Goal: Task Accomplishment & Management: Use online tool/utility

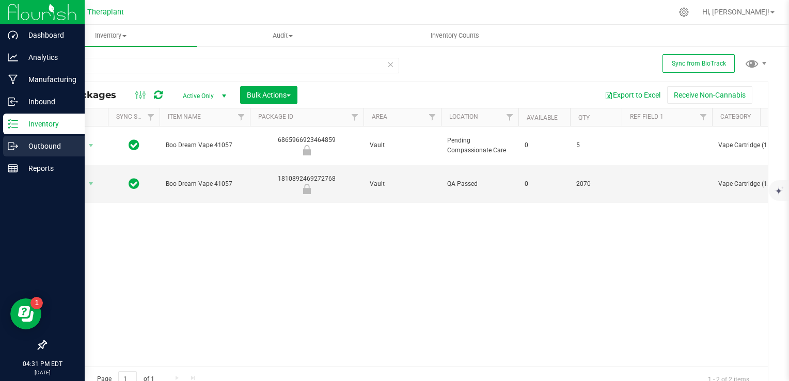
click at [24, 154] on div "Outbound" at bounding box center [44, 146] width 82 height 21
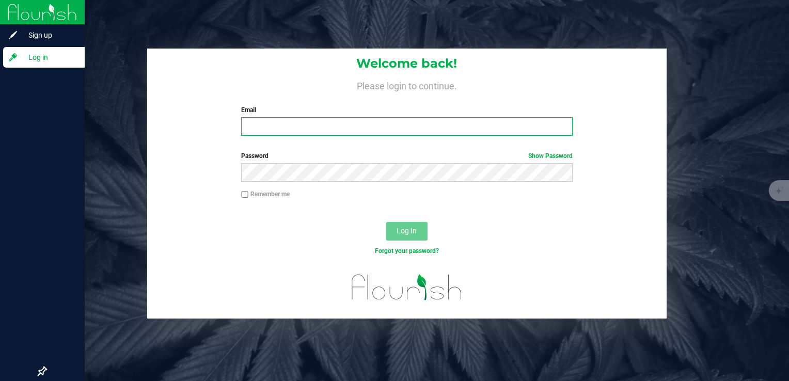
type input "[PERSON_NAME][EMAIL_ADDRESS][DOMAIN_NAME]"
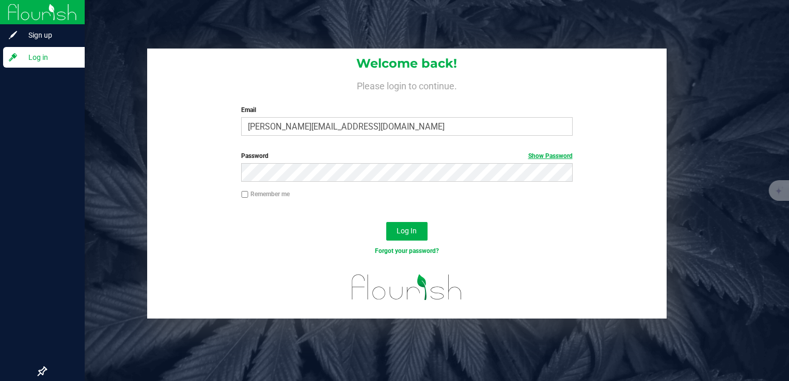
click at [548, 156] on link "Show Password" at bounding box center [550, 155] width 44 height 7
click at [270, 194] on label "Remember me" at bounding box center [265, 193] width 49 height 9
click at [248, 194] on input "Remember me" at bounding box center [244, 194] width 7 height 7
checkbox input "true"
click at [397, 230] on span "Log In" at bounding box center [406, 231] width 20 height 8
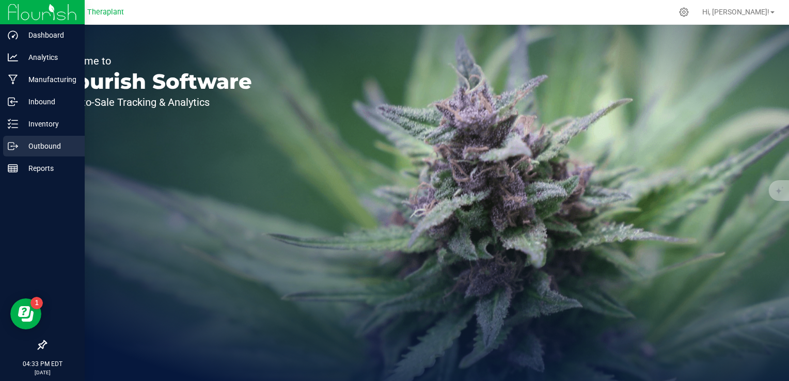
click at [26, 150] on p "Outbound" at bounding box center [49, 146] width 62 height 12
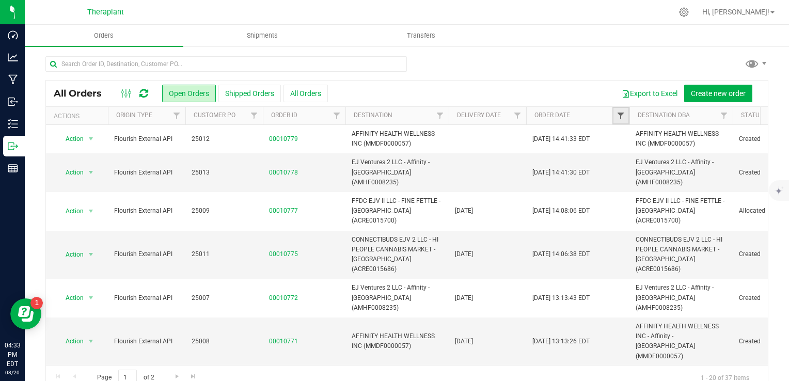
click at [624, 116] on span "Filter" at bounding box center [620, 115] width 8 height 8
click at [520, 111] on span "Filter" at bounding box center [517, 115] width 8 height 8
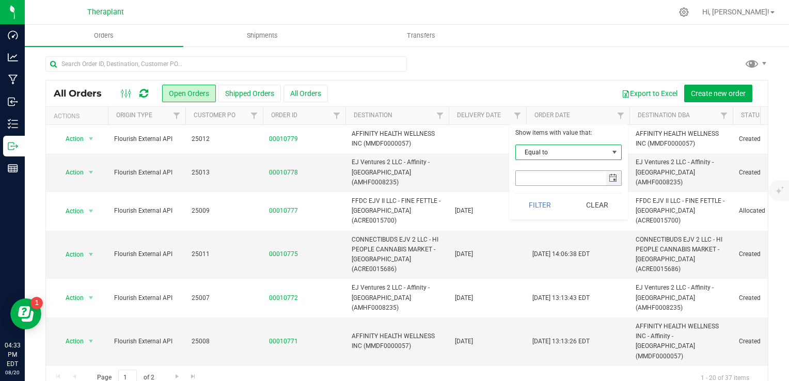
click at [615, 178] on span "select" at bounding box center [613, 178] width 8 height 8
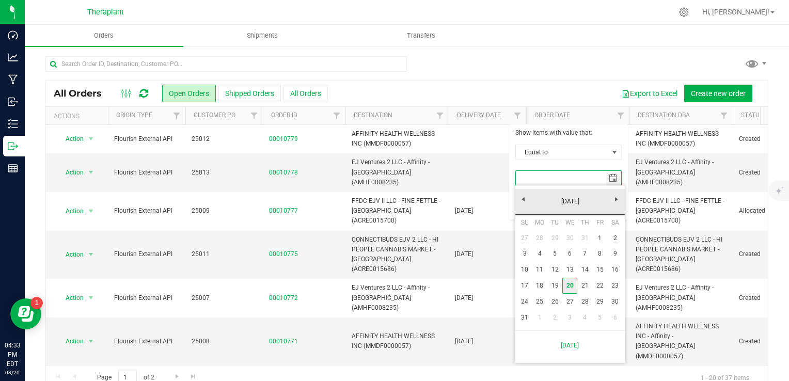
click at [569, 284] on link "20" at bounding box center [569, 286] width 15 height 16
type input "[DATE]"
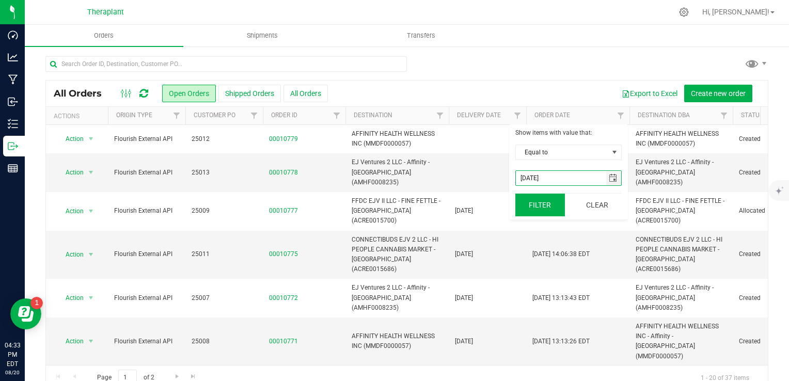
click at [556, 205] on button "Filter" at bounding box center [540, 205] width 50 height 23
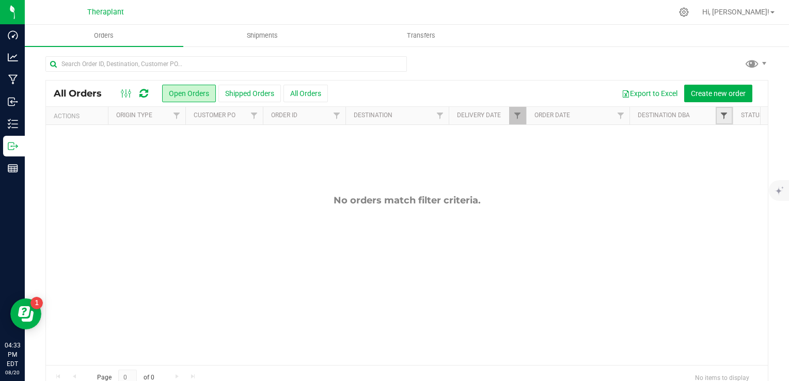
click at [722, 116] on span "Filter" at bounding box center [724, 115] width 8 height 8
click at [268, 94] on button "Shipped Orders" at bounding box center [249, 94] width 62 height 18
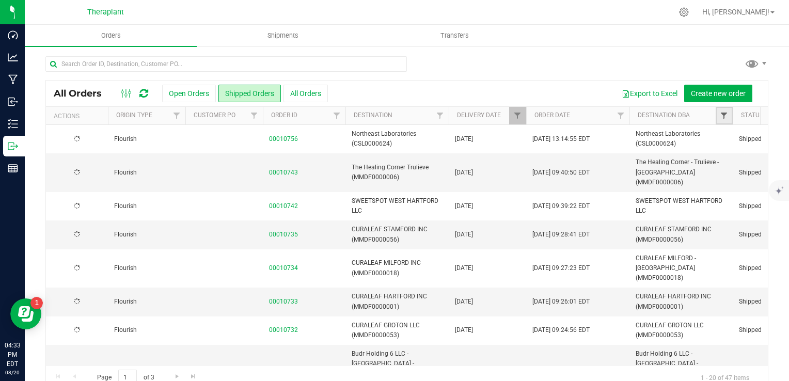
click at [724, 118] on span "Filter" at bounding box center [724, 115] width 8 height 8
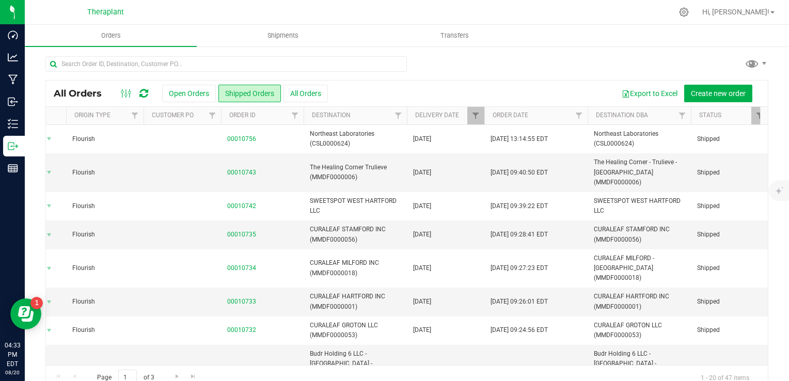
scroll to position [0, 176]
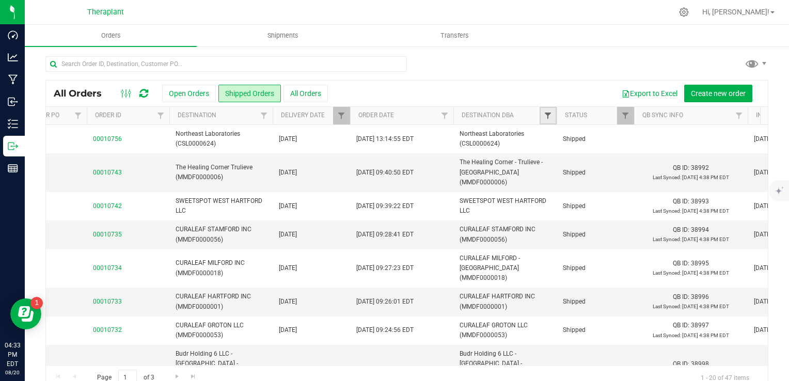
click at [549, 119] on span "Filter" at bounding box center [548, 115] width 8 height 8
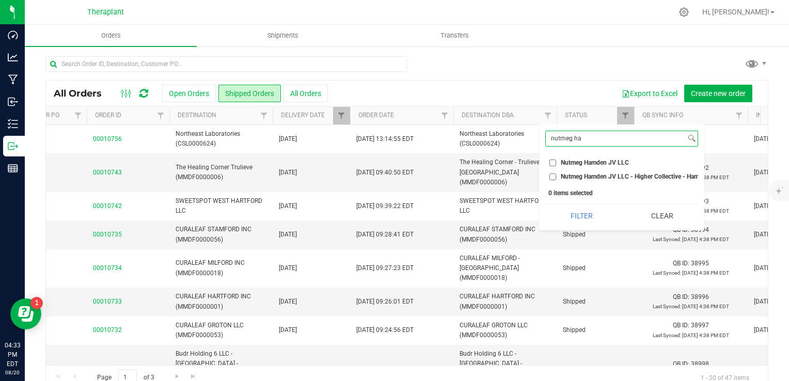
type input "nutmeg ha"
click at [597, 175] on span "Nutmeg Hamden JV LLC - Higher Collective - Hamden (ACRE0015653)" at bounding box center [659, 176] width 196 height 6
click at [556, 175] on input "Nutmeg Hamden JV LLC - Higher Collective - Hamden (ACRE0015653)" at bounding box center [552, 176] width 7 height 7
checkbox input "true"
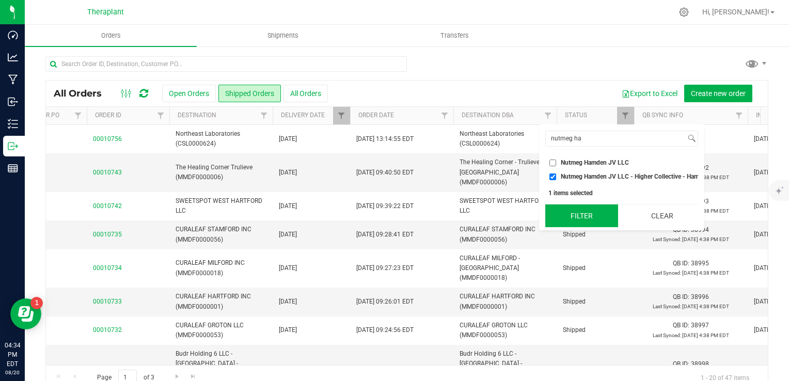
click at [574, 215] on button "Filter" at bounding box center [581, 215] width 73 height 23
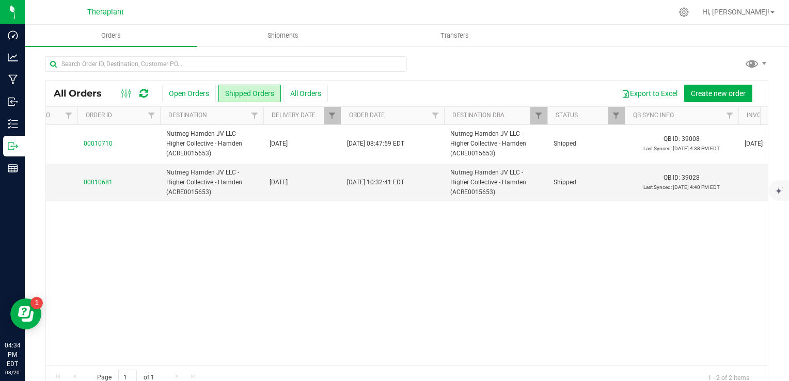
scroll to position [0, 116]
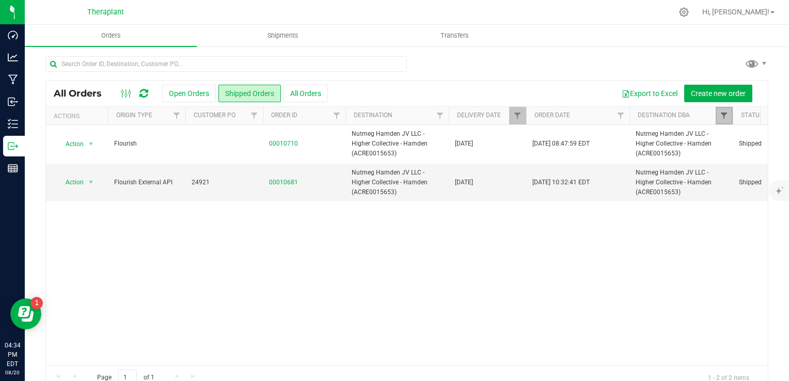
click at [724, 118] on span "Filter" at bounding box center [724, 115] width 8 height 8
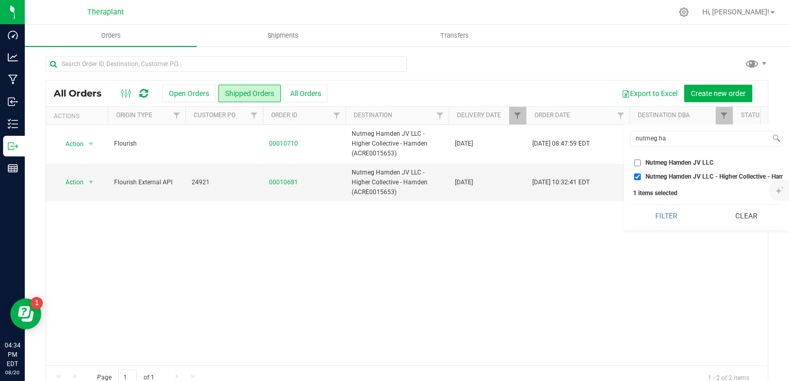
click at [738, 216] on button "Clear" at bounding box center [746, 215] width 73 height 23
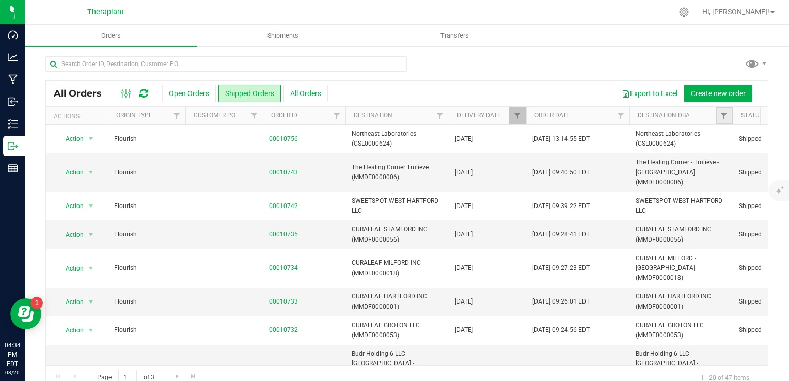
click at [724, 120] on link "Filter" at bounding box center [723, 116] width 17 height 18
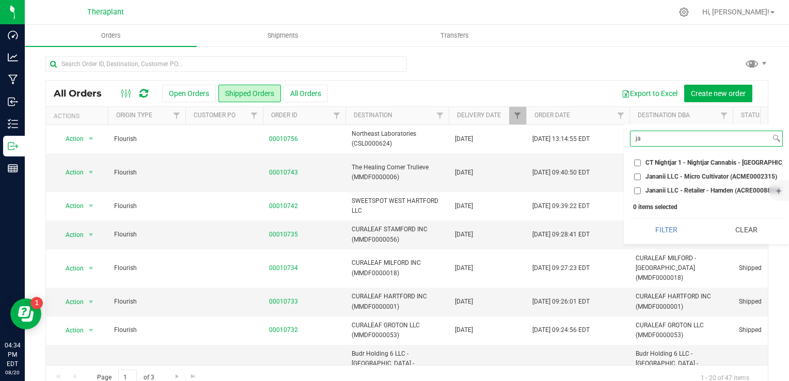
type input "ja"
click at [689, 187] on span "Jananii LLC - Retailer - Hamden (ACRE0008858)" at bounding box center [712, 190] width 135 height 6
click at [641, 187] on input "Jananii LLC - Retailer - Hamden (ACRE0008858)" at bounding box center [637, 190] width 7 height 7
checkbox input "true"
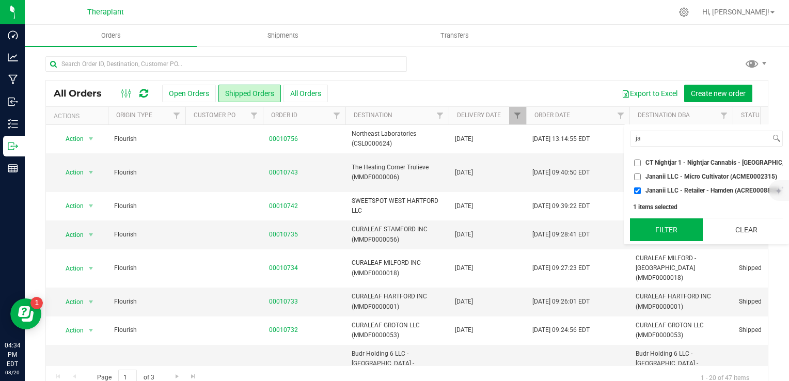
click at [671, 234] on button "Filter" at bounding box center [666, 229] width 73 height 23
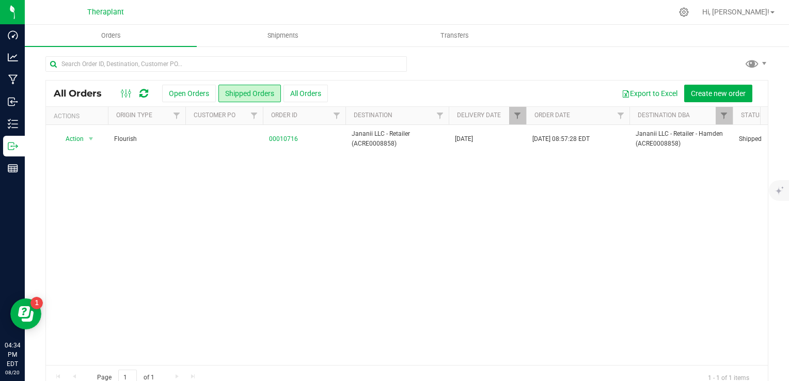
click at [731, 115] on div at bounding box center [732, 116] width 5 height 18
click at [729, 115] on link "Filter" at bounding box center [723, 116] width 17 height 18
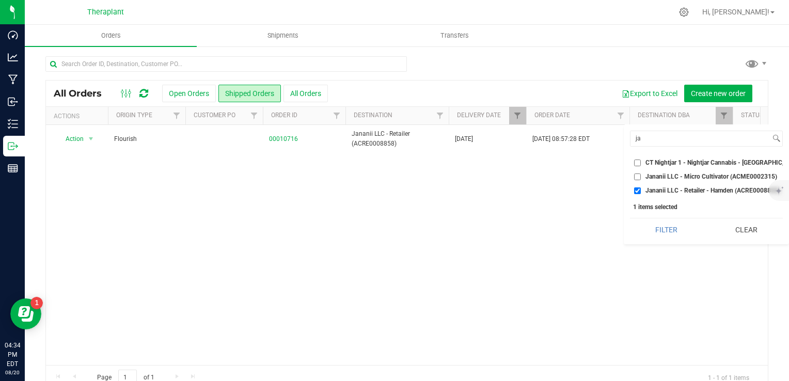
drag, startPoint x: 741, startPoint y: 233, endPoint x: 737, endPoint y: 226, distance: 8.3
click at [741, 232] on button "Clear" at bounding box center [746, 229] width 73 height 23
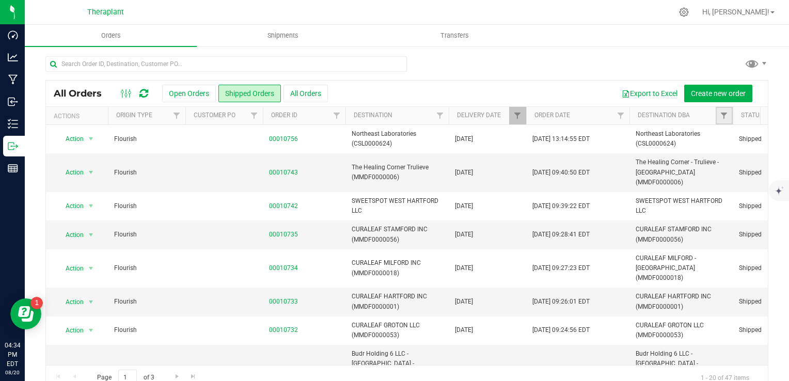
click at [729, 116] on link "Filter" at bounding box center [723, 116] width 17 height 18
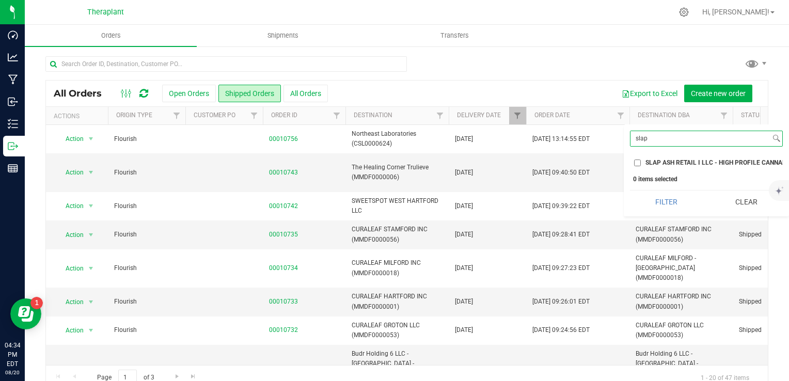
type input "slap"
click at [705, 164] on span "SLAP ASH RETAIL I LLC - HIGH PROFILE CANNABIS SHOP - Hamden (ACRE0013138)" at bounding box center [764, 162] width 239 height 6
click at [641, 164] on input "SLAP ASH RETAIL I LLC - HIGH PROFILE CANNABIS SHOP - Hamden (ACRE0013138)" at bounding box center [637, 162] width 7 height 7
checkbox input "true"
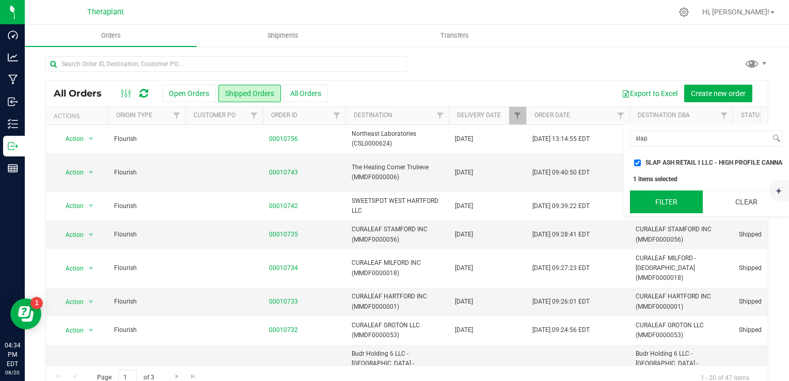
click at [676, 210] on button "Filter" at bounding box center [666, 201] width 73 height 23
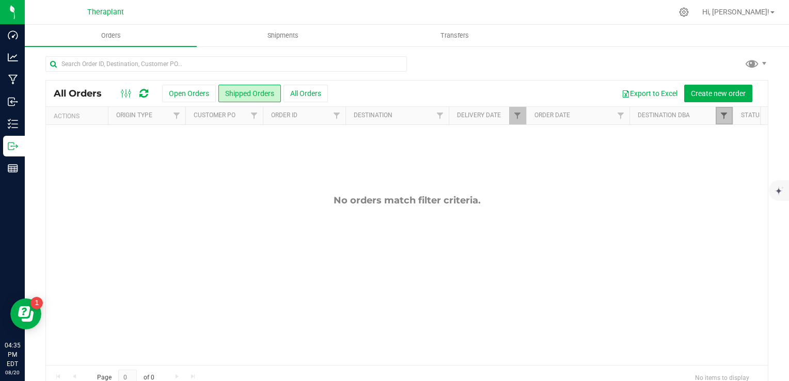
click at [726, 115] on span "Filter" at bounding box center [724, 115] width 8 height 8
drag, startPoint x: 734, startPoint y: 209, endPoint x: 723, endPoint y: 164, distance: 46.8
click at [734, 209] on button "Clear" at bounding box center [746, 201] width 73 height 23
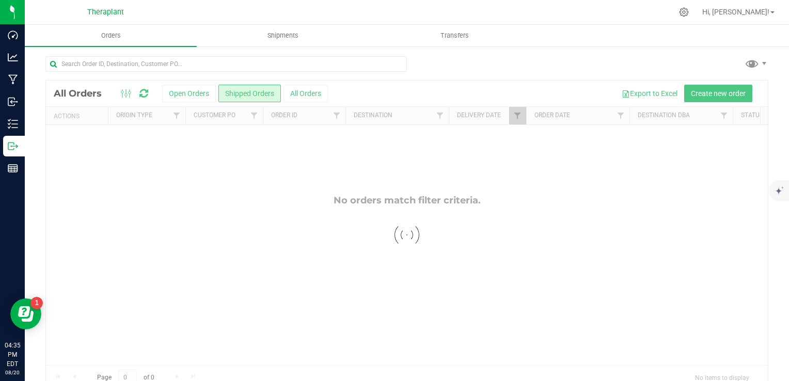
click at [711, 109] on th "Destination DBA" at bounding box center [680, 116] width 103 height 18
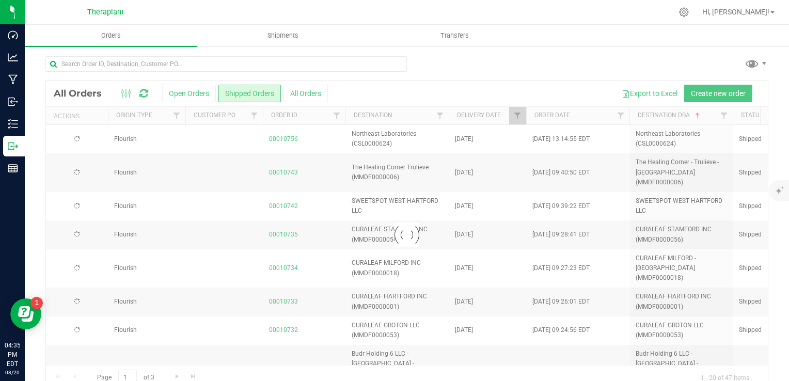
click at [726, 114] on div at bounding box center [407, 235] width 722 height 309
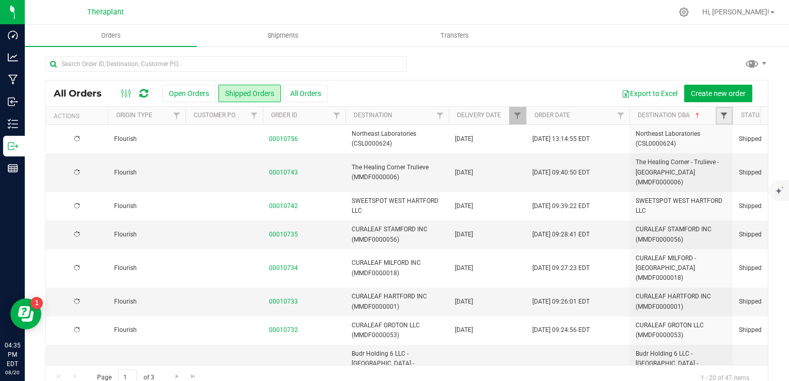
click at [721, 115] on span "Filter" at bounding box center [724, 115] width 8 height 8
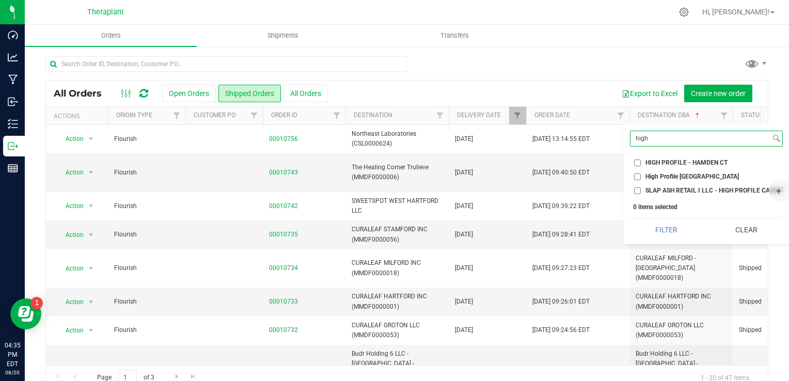
type input "high"
click at [698, 162] on span "HIGH PROFILE - HAMDEN CT" at bounding box center [686, 162] width 82 height 6
click at [641, 162] on input "HIGH PROFILE - HAMDEN CT" at bounding box center [637, 162] width 7 height 7
checkbox input "true"
click at [691, 172] on li "High Profile [GEOGRAPHIC_DATA]" at bounding box center [706, 176] width 153 height 11
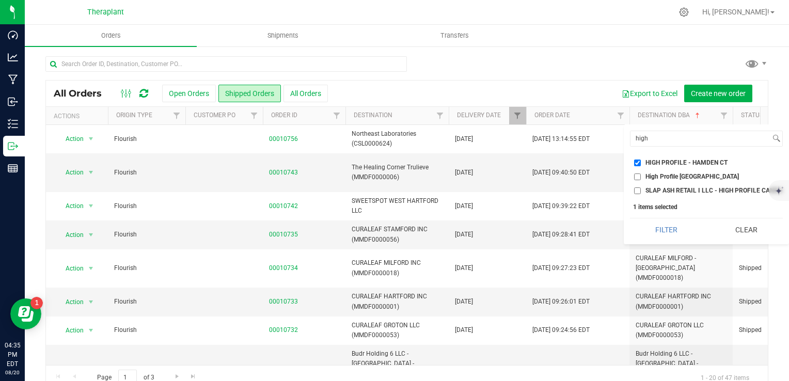
click at [690, 178] on span "High Profile [GEOGRAPHIC_DATA]" at bounding box center [691, 176] width 93 height 6
click at [641, 178] on input "High Profile [GEOGRAPHIC_DATA]" at bounding box center [637, 176] width 7 height 7
checkbox input "true"
click at [690, 162] on span "HIGH PROFILE - HAMDEN CT" at bounding box center [686, 162] width 82 height 6
click at [641, 162] on input "HIGH PROFILE - HAMDEN CT" at bounding box center [637, 162] width 7 height 7
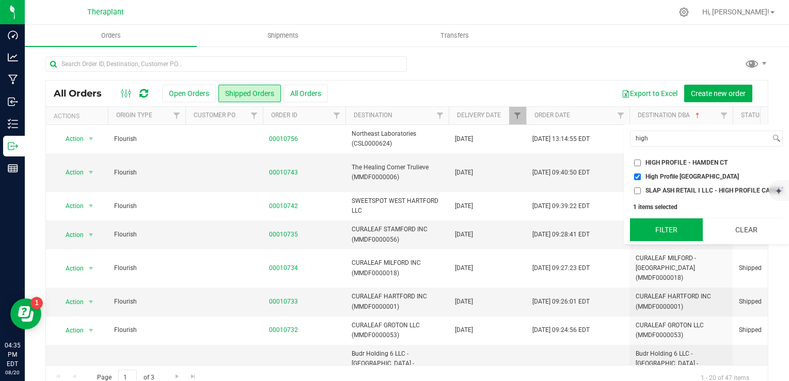
click at [666, 236] on button "Filter" at bounding box center [666, 229] width 73 height 23
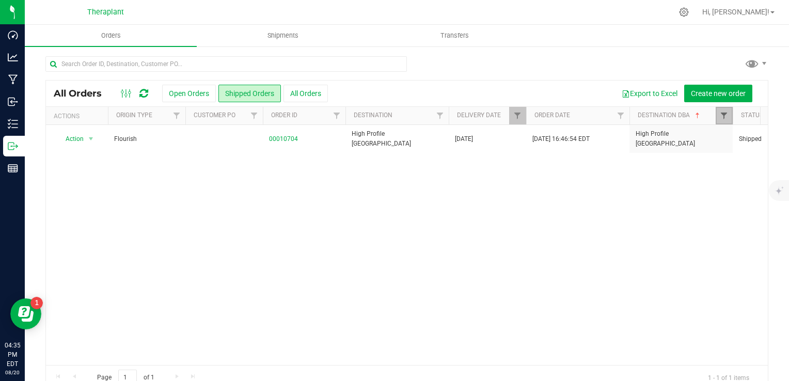
click at [720, 116] on span "Filter" at bounding box center [724, 115] width 8 height 8
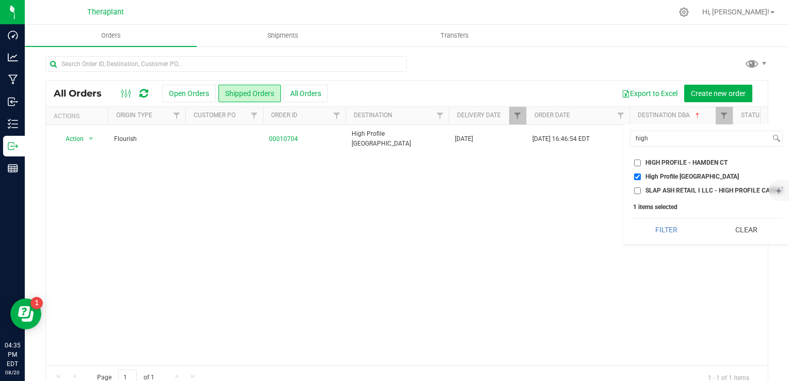
click at [672, 163] on span "HIGH PROFILE - HAMDEN CT" at bounding box center [686, 162] width 82 height 6
click at [641, 163] on input "HIGH PROFILE - HAMDEN CT" at bounding box center [637, 162] width 7 height 7
checkbox input "true"
click at [669, 231] on button "Filter" at bounding box center [666, 229] width 73 height 23
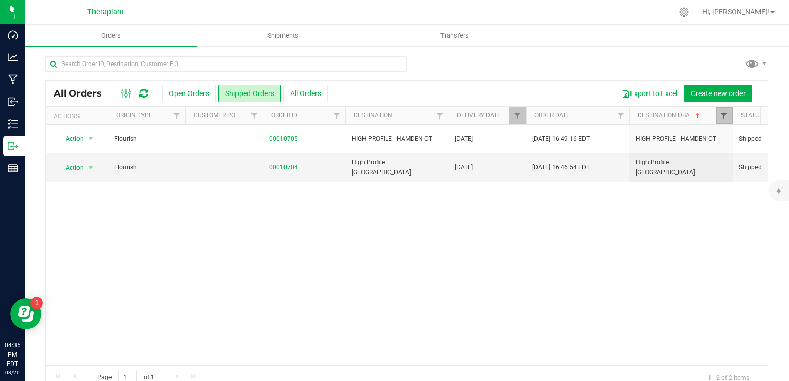
click at [726, 119] on span "Filter" at bounding box center [724, 115] width 8 height 8
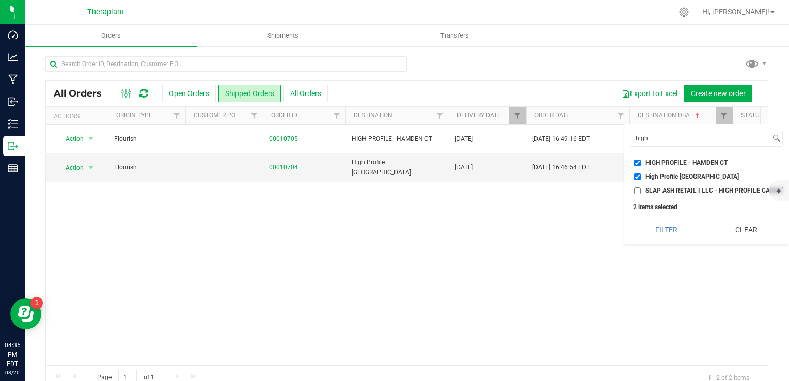
drag, startPoint x: 746, startPoint y: 243, endPoint x: 722, endPoint y: 212, distance: 38.9
click at [747, 241] on button "Clear" at bounding box center [746, 229] width 73 height 23
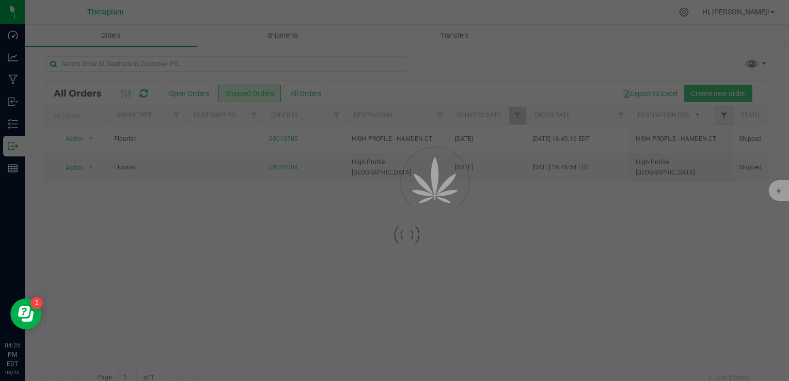
click at [721, 116] on span "Filter" at bounding box center [724, 115] width 8 height 8
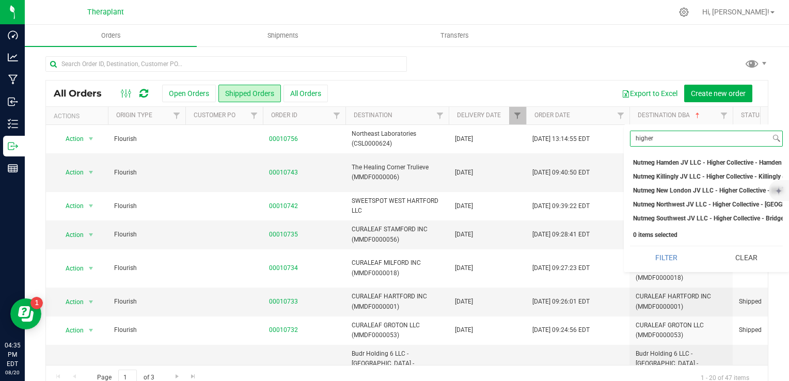
scroll to position [0, 59]
type input "higher"
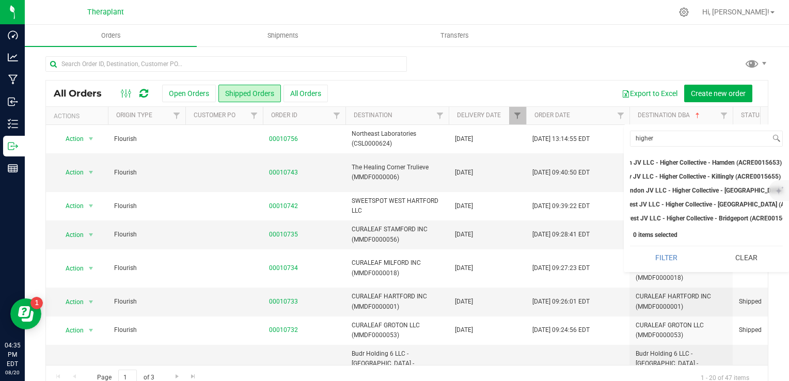
click at [721, 187] on span "Nutmeg New London JV LLC - Higher Collective - [GEOGRAPHIC_DATA] (ACRE0015657)" at bounding box center [708, 190] width 245 height 6
click at [581, 187] on input "Nutmeg New London JV LLC - Higher Collective - [GEOGRAPHIC_DATA] (ACRE0015657)" at bounding box center [577, 190] width 7 height 7
checkbox input "true"
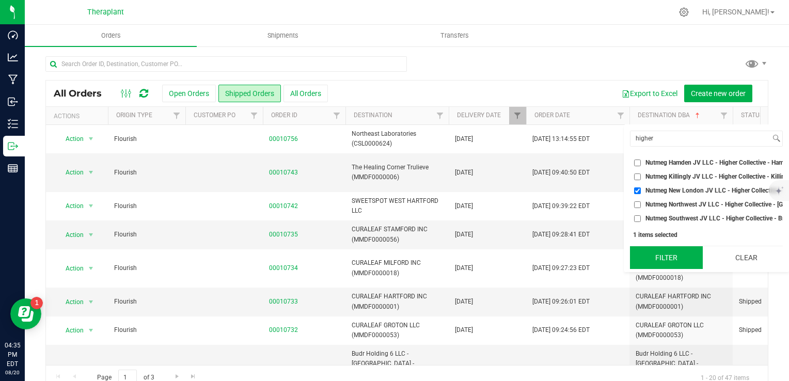
click at [679, 268] on button "Filter" at bounding box center [666, 257] width 73 height 23
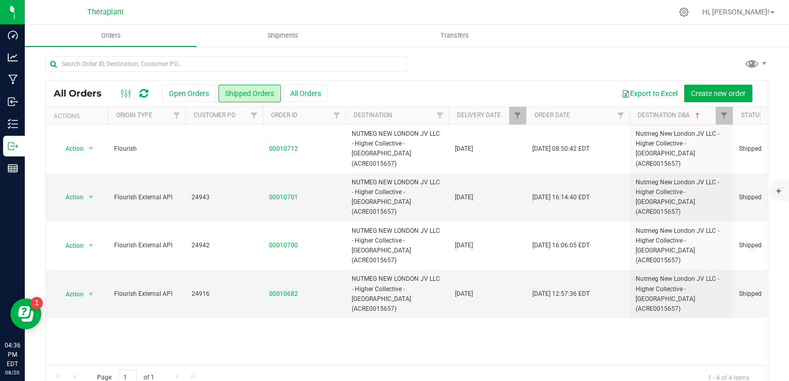
scroll to position [0, 642]
click at [718, 113] on link "Filter" at bounding box center [723, 116] width 17 height 18
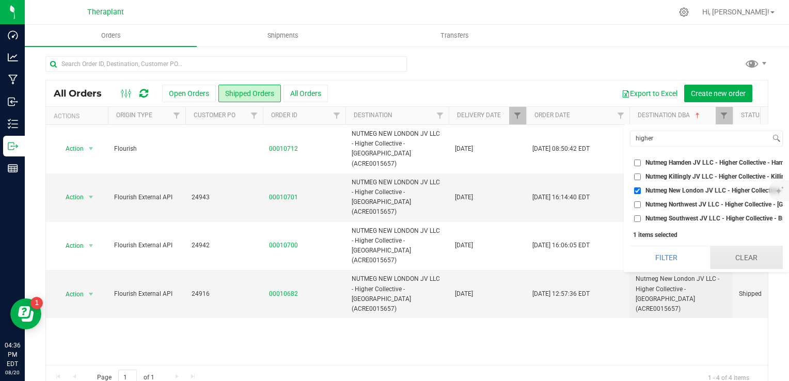
click at [746, 259] on button "Clear" at bounding box center [746, 257] width 73 height 23
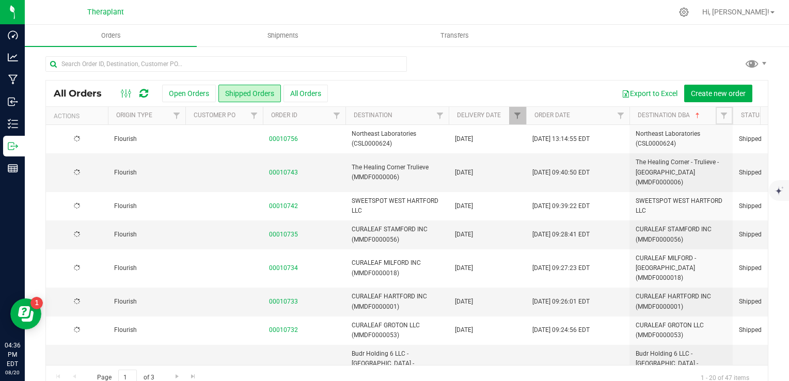
click at [721, 116] on span "Filter" at bounding box center [724, 115] width 8 height 8
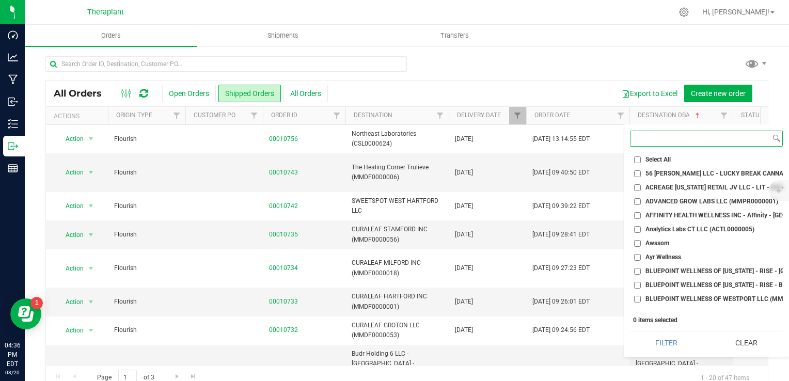
type input "v"
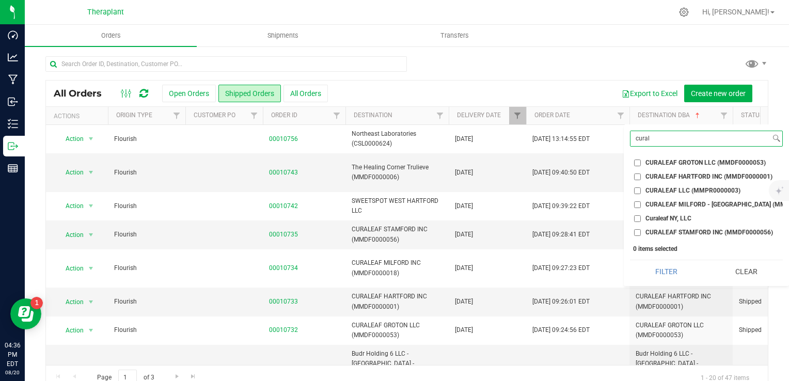
type input "cural"
click at [675, 161] on span "CURALEAF GROTON LLC (MMDF0000053)" at bounding box center [705, 162] width 120 height 6
click at [641, 161] on input "CURALEAF GROTON LLC (MMDF0000053)" at bounding box center [637, 162] width 7 height 7
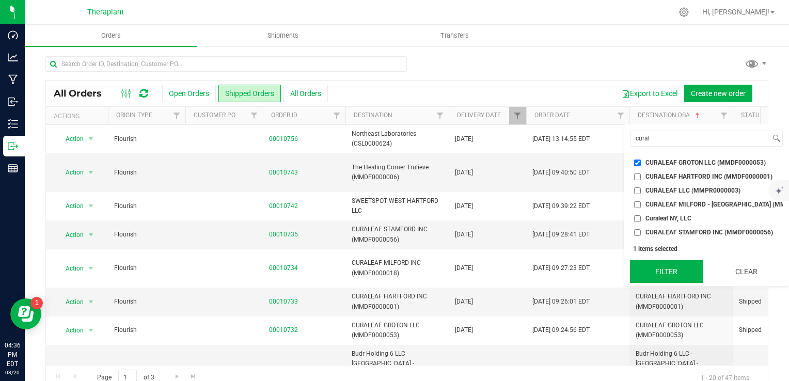
drag, startPoint x: 663, startPoint y: 274, endPoint x: 665, endPoint y: 267, distance: 6.5
click at [663, 274] on button "Filter" at bounding box center [666, 271] width 73 height 23
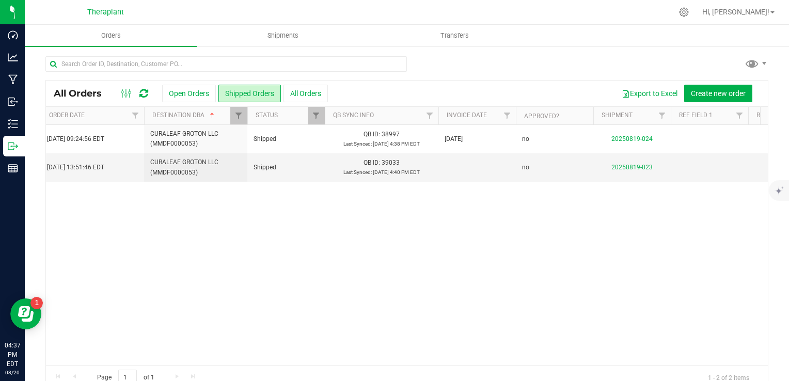
scroll to position [0, 504]
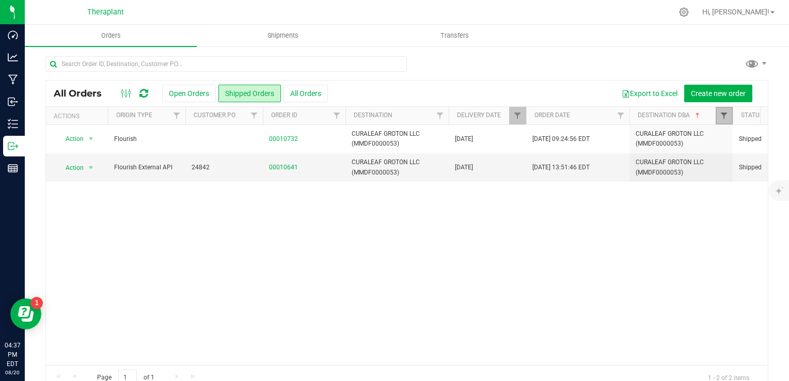
click at [725, 113] on span "Filter" at bounding box center [724, 115] width 8 height 8
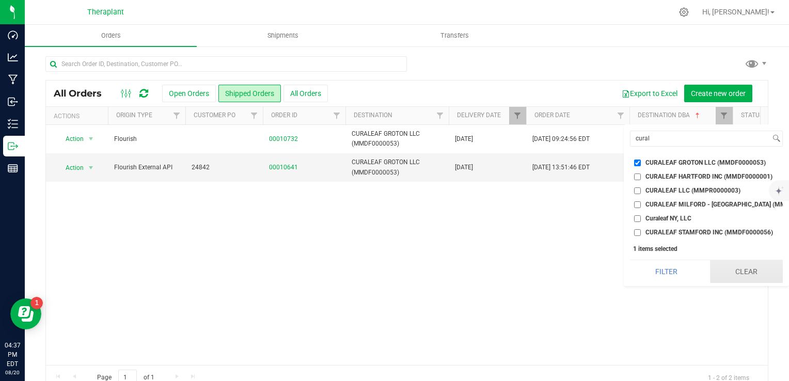
click at [755, 272] on button "Clear" at bounding box center [746, 271] width 73 height 23
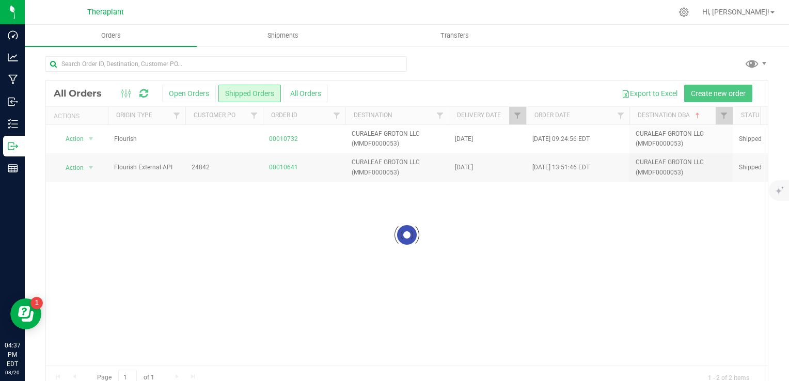
checkbox input "false"
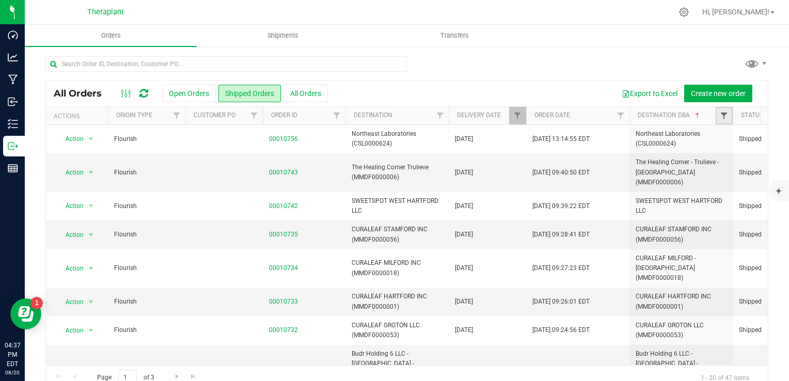
click at [721, 116] on span "Filter" at bounding box center [724, 115] width 8 height 8
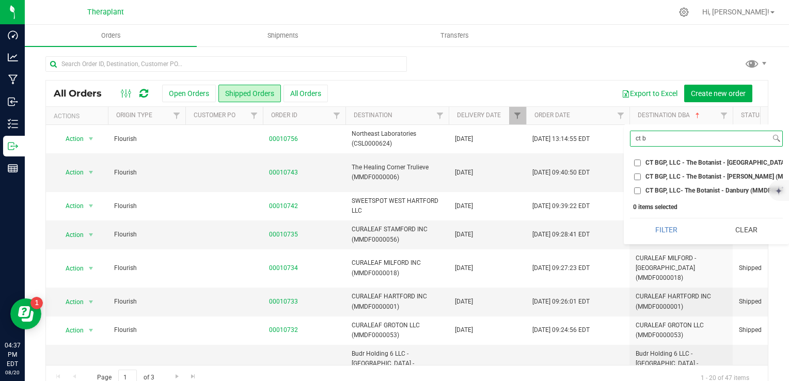
type input "ct b"
click at [725, 159] on span "CT BGP, LLC - The Botanist - [GEOGRAPHIC_DATA] (MMDF0000005)" at bounding box center [740, 162] width 191 height 6
click at [641, 159] on input "CT BGP, LLC - The Botanist - [GEOGRAPHIC_DATA] (MMDF0000005)" at bounding box center [637, 162] width 7 height 7
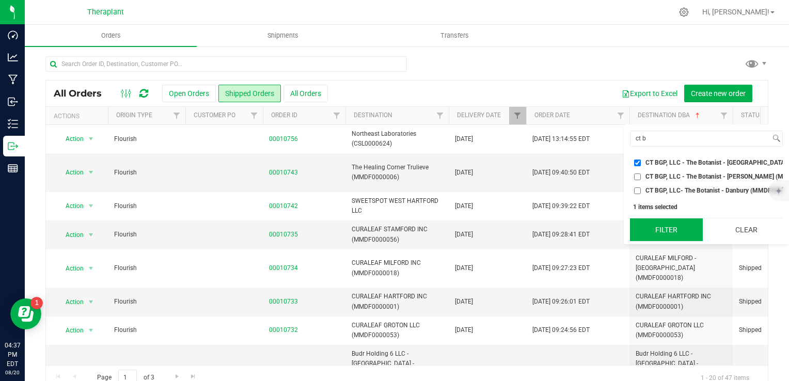
click at [687, 241] on button "Filter" at bounding box center [666, 229] width 73 height 23
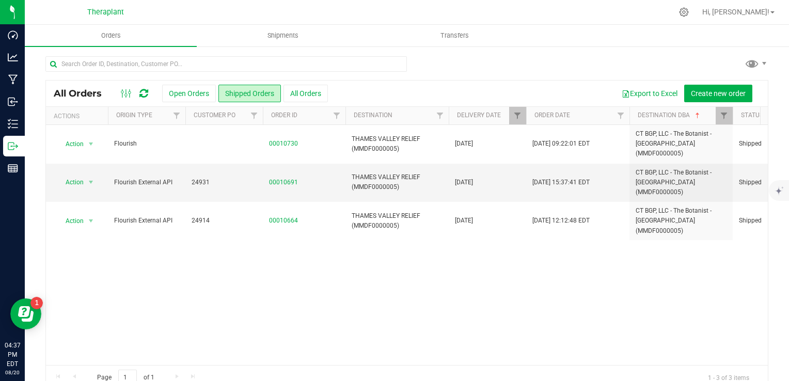
drag, startPoint x: 299, startPoint y: 373, endPoint x: 330, endPoint y: 355, distance: 35.9
click at [376, 366] on div "Page 1 of 1 1 - 3 of 3 items" at bounding box center [407, 377] width 722 height 25
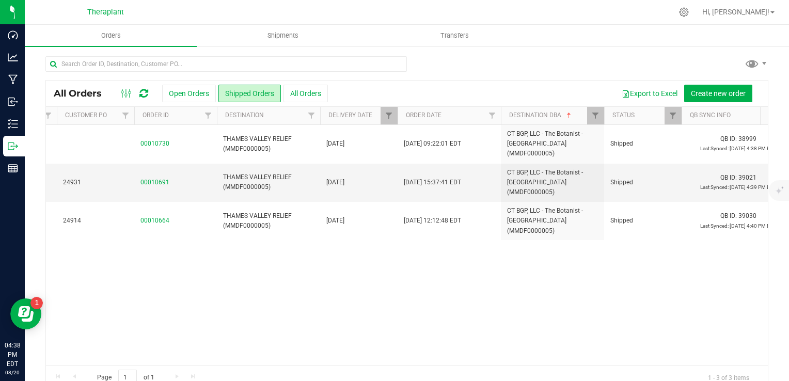
scroll to position [0, 75]
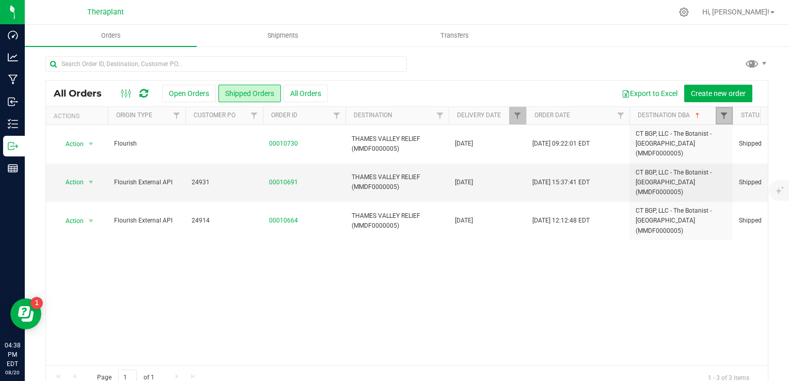
click at [724, 113] on span "Filter" at bounding box center [724, 115] width 8 height 8
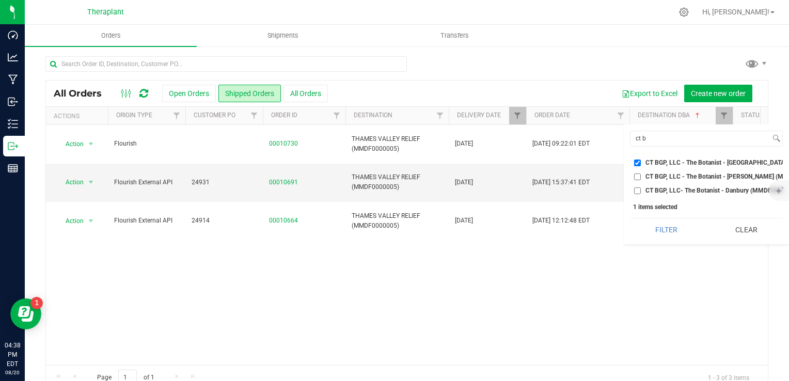
click at [756, 241] on button "Clear" at bounding box center [746, 229] width 73 height 23
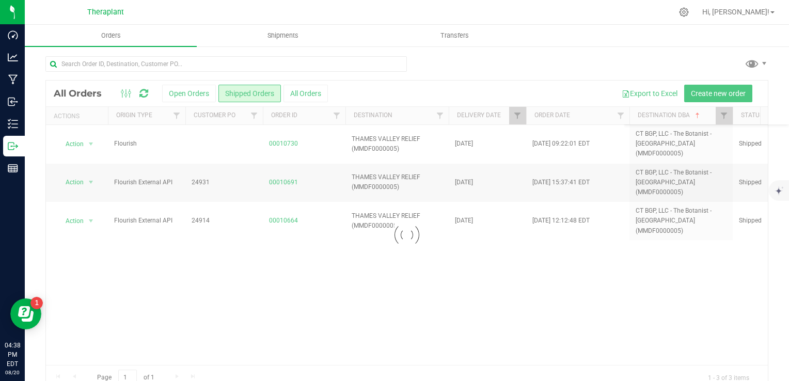
checkbox input "false"
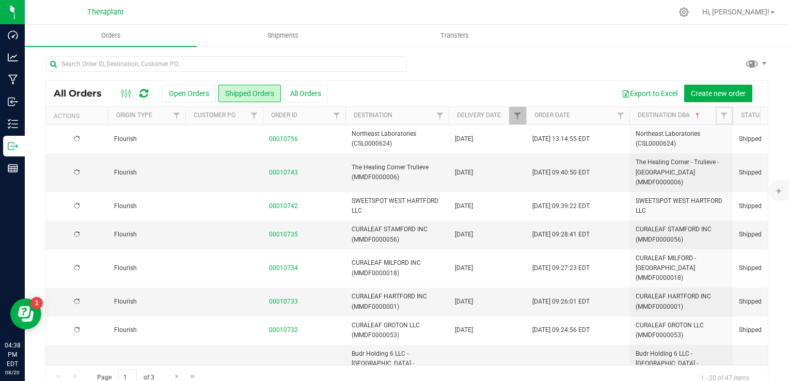
click at [724, 115] on span "Filter" at bounding box center [724, 115] width 8 height 8
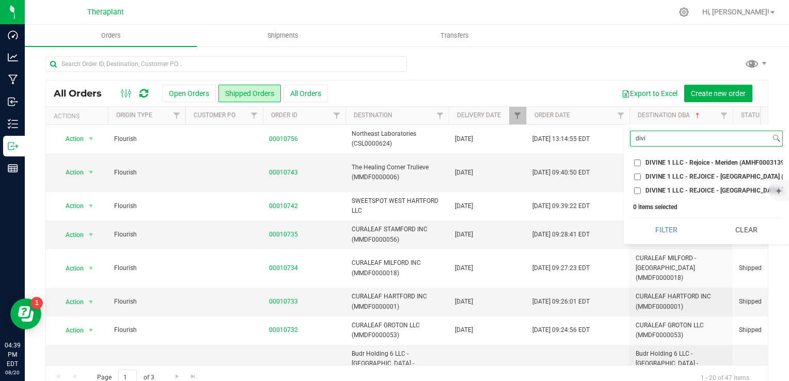
type input "divi"
click at [640, 174] on input "DIVINE 1 LLC - REJOICE - [GEOGRAPHIC_DATA] (AMHF0003319)" at bounding box center [637, 176] width 7 height 7
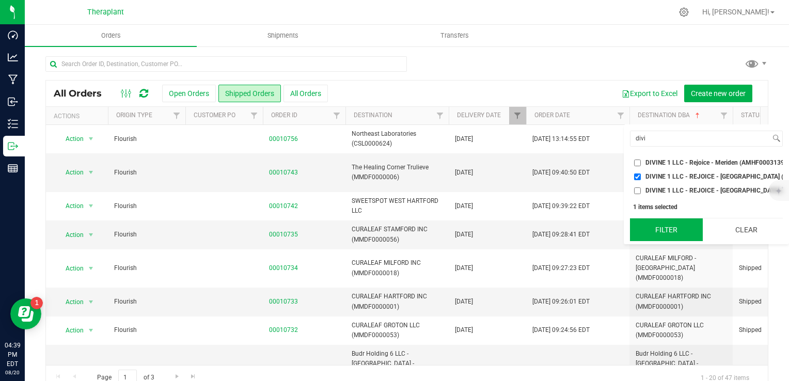
click at [657, 238] on button "Filter" at bounding box center [666, 229] width 73 height 23
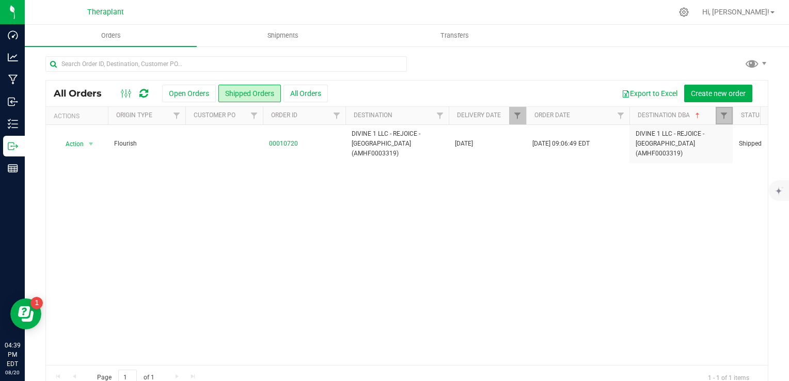
drag, startPoint x: 725, startPoint y: 113, endPoint x: 723, endPoint y: 124, distance: 12.0
click at [725, 113] on span "Filter" at bounding box center [724, 115] width 8 height 8
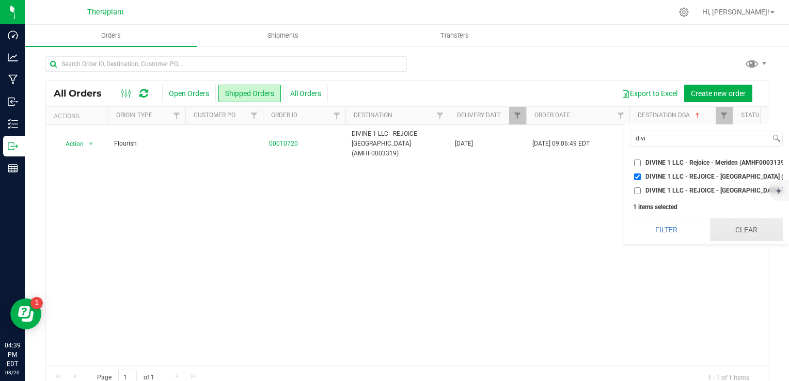
click at [733, 239] on button "Clear" at bounding box center [746, 229] width 73 height 23
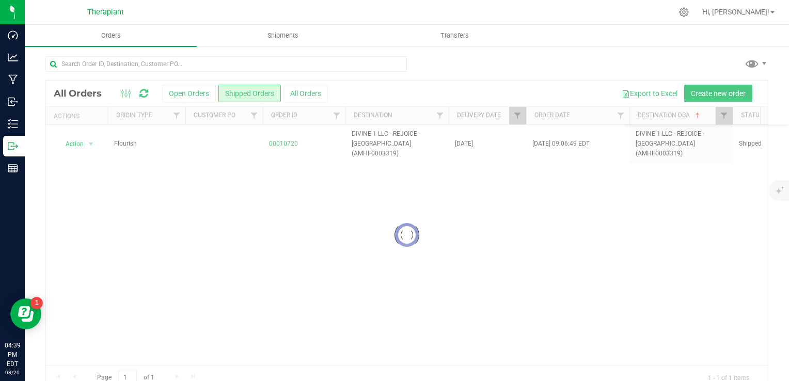
checkbox input "false"
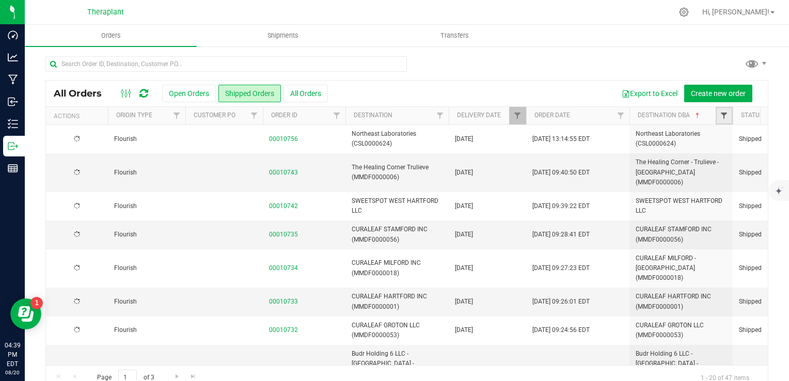
click at [722, 117] on span "Filter" at bounding box center [724, 115] width 8 height 8
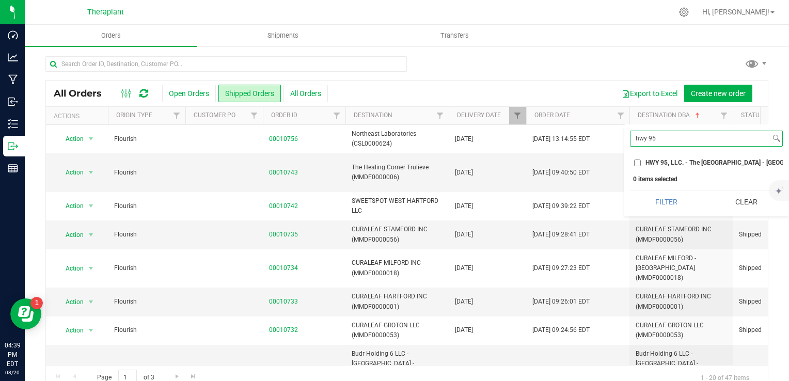
type input "hwy 95"
click at [663, 164] on span "HWY 95, LLC. - The [GEOGRAPHIC_DATA] - [GEOGRAPHIC_DATA] (ACRE0015660)" at bounding box center [758, 162] width 227 height 6
click at [641, 164] on input "HWY 95, LLC. - The [GEOGRAPHIC_DATA] - [GEOGRAPHIC_DATA] (ACRE0015660)" at bounding box center [637, 162] width 7 height 7
checkbox input "true"
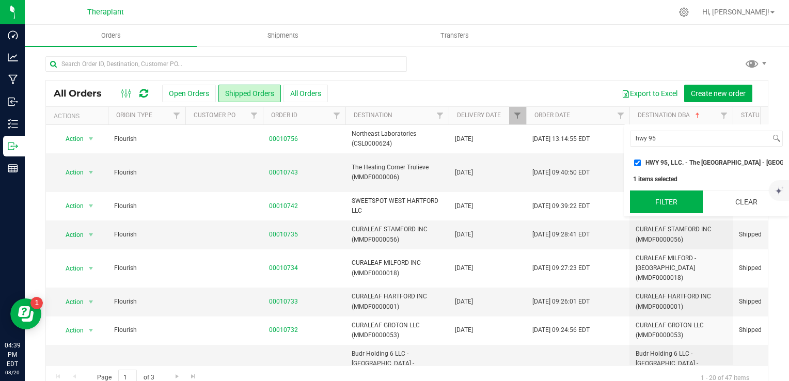
click at [662, 213] on button "Filter" at bounding box center [666, 201] width 73 height 23
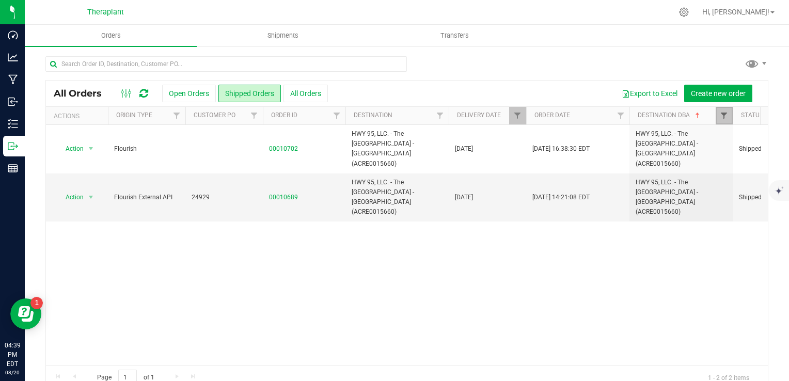
click at [726, 112] on span "Filter" at bounding box center [724, 115] width 8 height 8
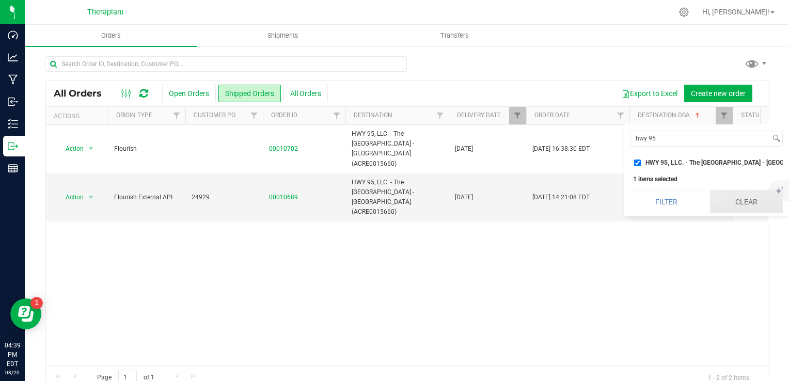
click at [728, 211] on button "Clear" at bounding box center [746, 201] width 73 height 23
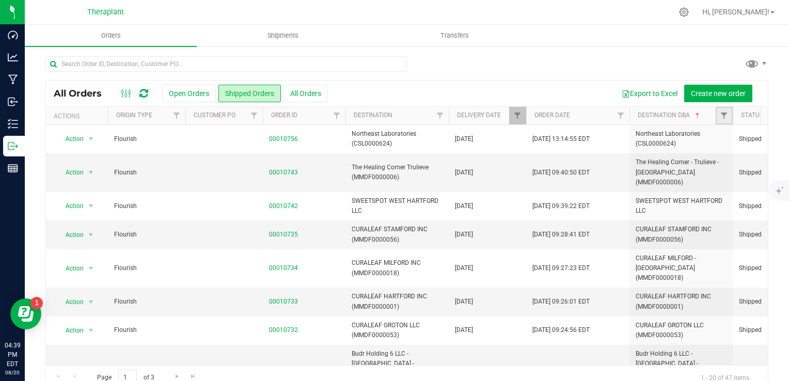
click at [728, 111] on link "Filter" at bounding box center [723, 116] width 17 height 18
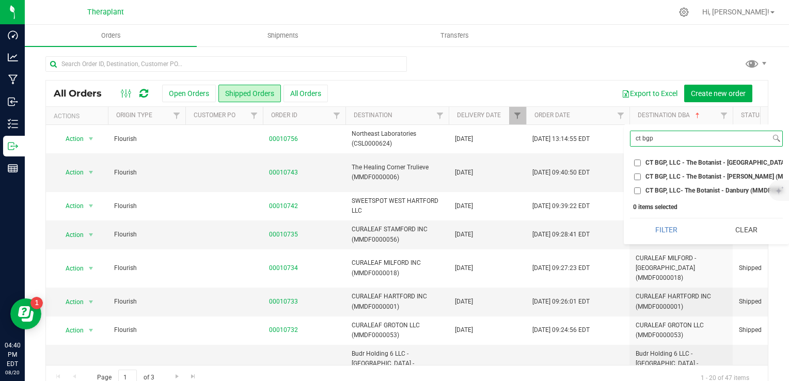
type input "ct bgp"
click at [696, 191] on span "CT BGP, LLC- The Botanist - Danbury (MMDF0000003)" at bounding box center [721, 190] width 153 height 6
click at [641, 191] on input "CT BGP, LLC- The Botanist - Danbury (MMDF0000003)" at bounding box center [637, 190] width 7 height 7
checkbox input "true"
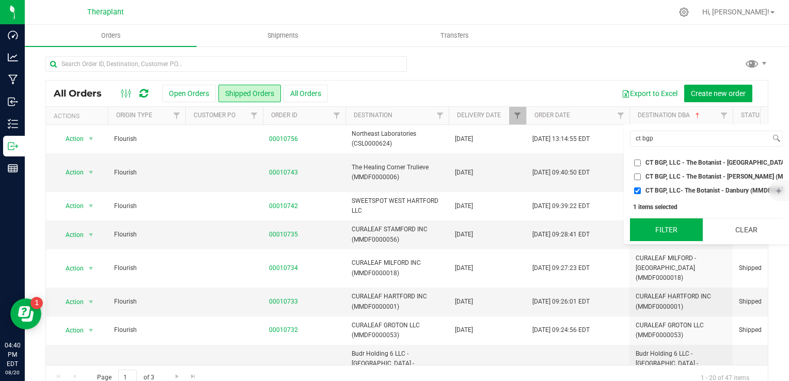
click at [681, 235] on button "Filter" at bounding box center [666, 229] width 73 height 23
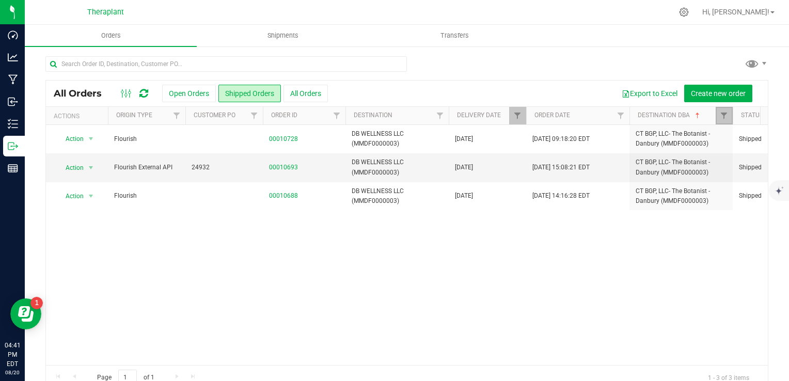
drag, startPoint x: 723, startPoint y: 113, endPoint x: 723, endPoint y: 120, distance: 7.8
click at [723, 113] on span "Filter" at bounding box center [724, 115] width 8 height 8
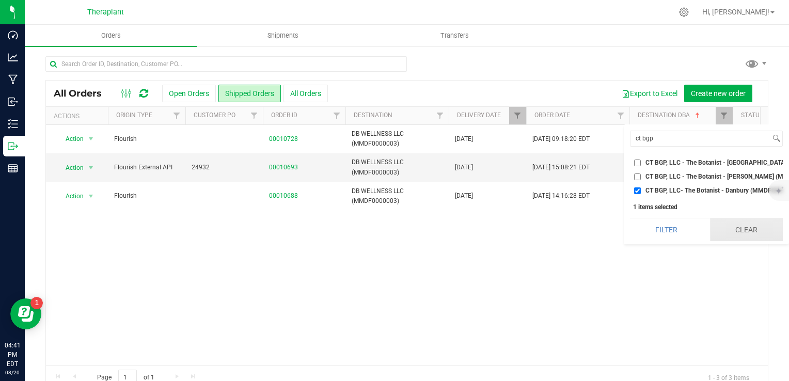
click at [749, 241] on button "Clear" at bounding box center [746, 229] width 73 height 23
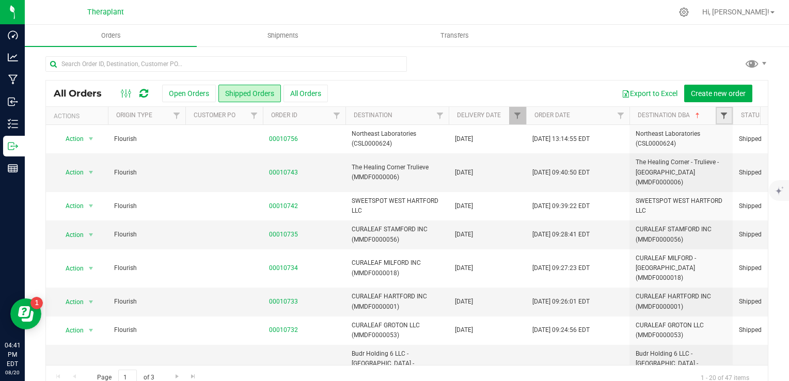
click at [724, 113] on span "Filter" at bounding box center [724, 115] width 8 height 8
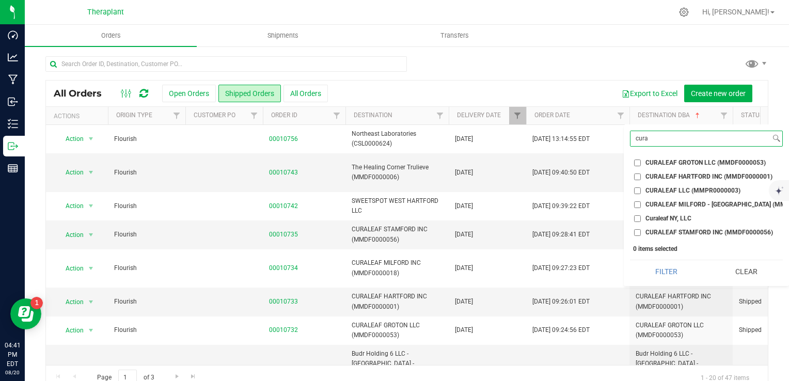
type input "cura"
click at [695, 235] on span "CURALEAF STAMFORD INC (MMDF0000056)" at bounding box center [708, 232] width 127 height 6
click at [641, 235] on input "CURALEAF STAMFORD INC (MMDF0000056)" at bounding box center [637, 232] width 7 height 7
checkbox input "true"
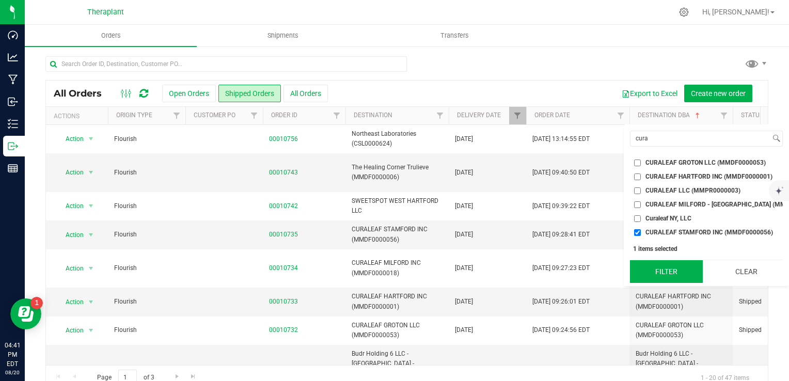
drag, startPoint x: 677, startPoint y: 278, endPoint x: 670, endPoint y: 281, distance: 7.9
click at [677, 279] on button "Filter" at bounding box center [666, 271] width 73 height 23
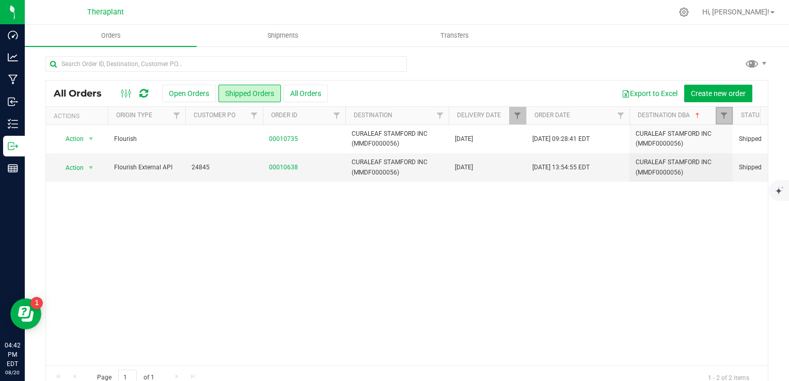
click at [725, 123] on link "Filter" at bounding box center [723, 116] width 17 height 18
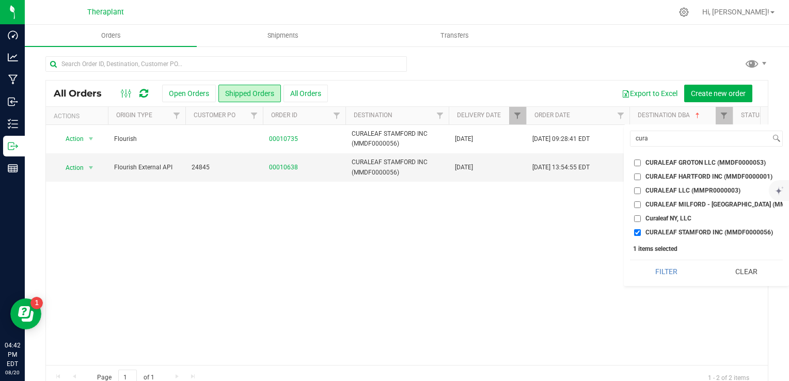
click at [755, 273] on button "Clear" at bounding box center [746, 271] width 73 height 23
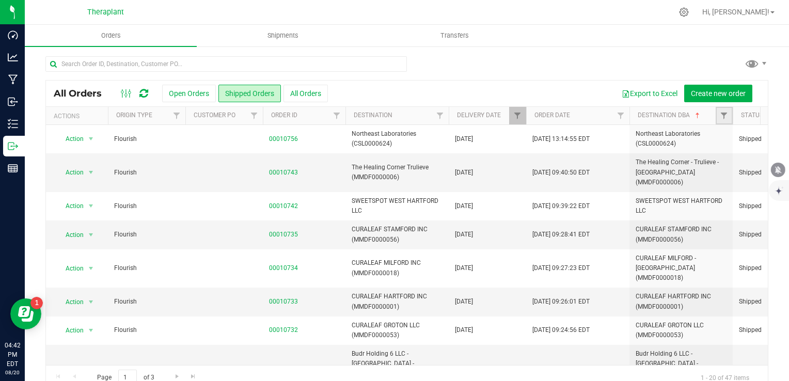
click at [717, 117] on link "Filter" at bounding box center [723, 116] width 17 height 18
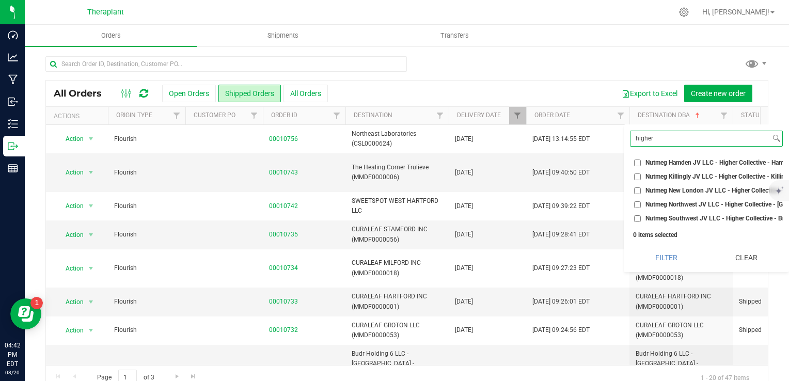
type input "higher"
click at [707, 215] on span "Nutmeg Southwest JV LLC - Higher Collective - Bridgeport (ACRE0015654)" at bounding box center [749, 218] width 209 height 6
click at [641, 215] on input "Nutmeg Southwest JV LLC - Higher Collective - Bridgeport (ACRE0015654)" at bounding box center [637, 218] width 7 height 7
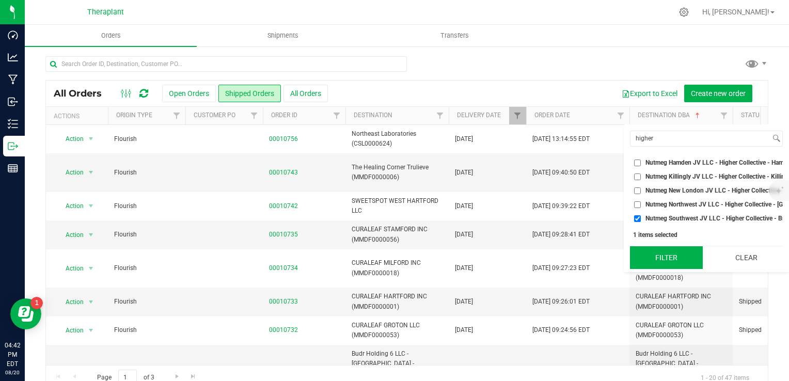
click at [679, 266] on button "Filter" at bounding box center [666, 257] width 73 height 23
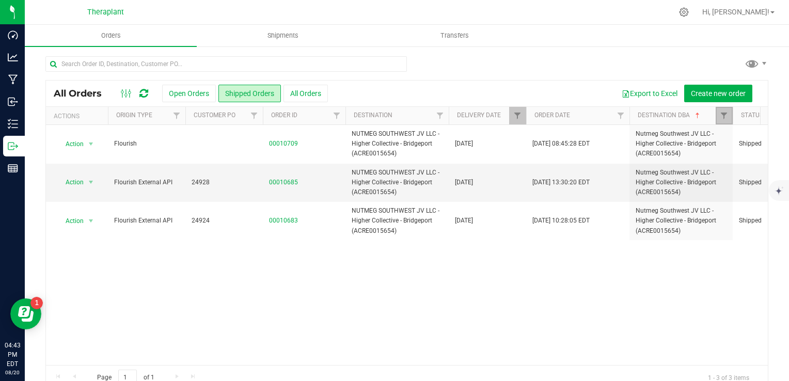
drag, startPoint x: 721, startPoint y: 111, endPoint x: 721, endPoint y: 120, distance: 8.8
click at [721, 111] on span "Filter" at bounding box center [724, 115] width 8 height 8
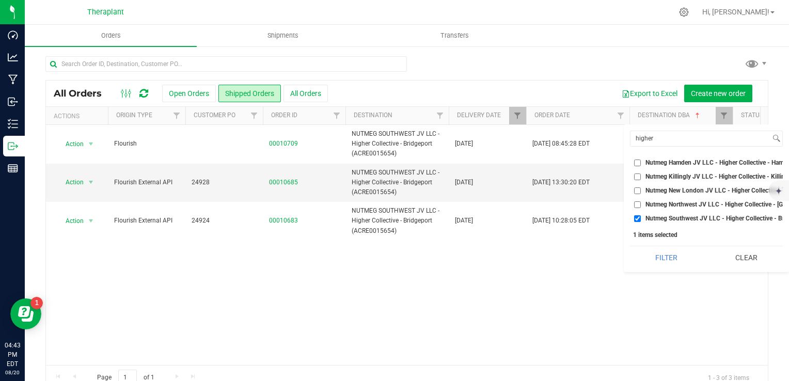
drag, startPoint x: 727, startPoint y: 263, endPoint x: 725, endPoint y: 204, distance: 59.4
click at [727, 262] on button "Clear" at bounding box center [746, 257] width 73 height 23
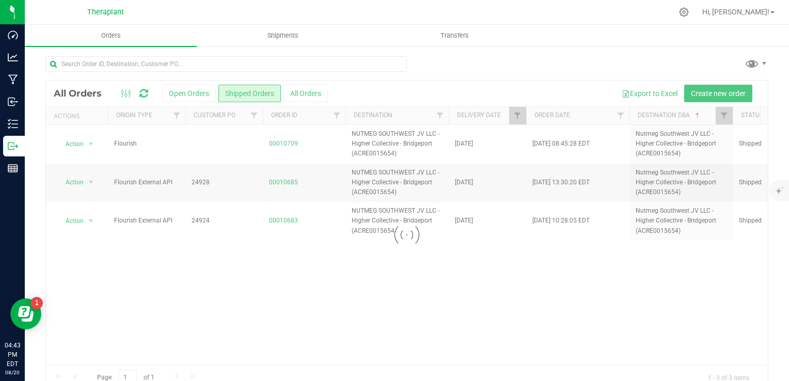
checkbox input "false"
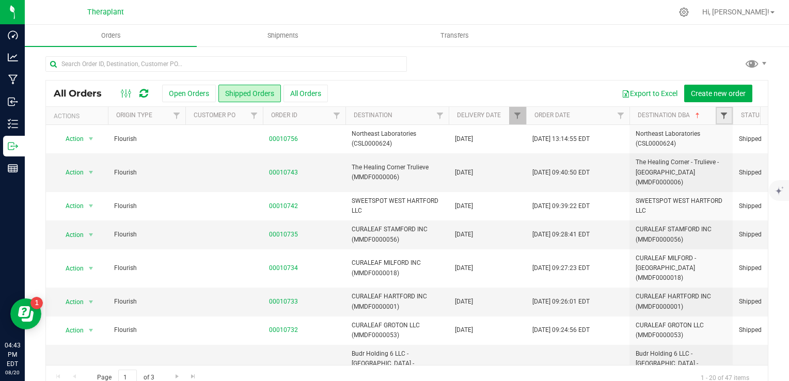
click at [722, 116] on span "Filter" at bounding box center [724, 115] width 8 height 8
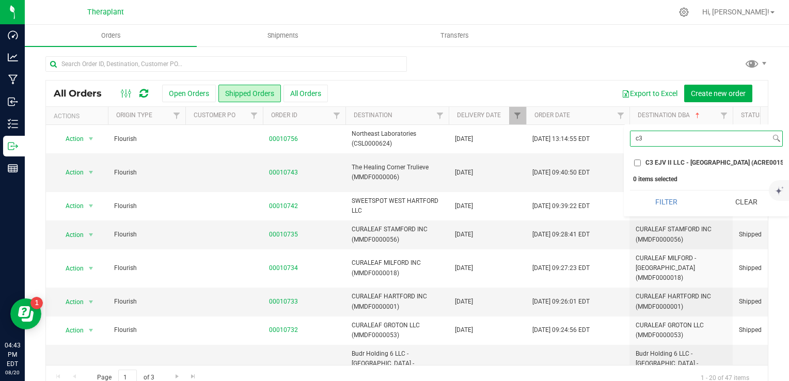
type input "c3"
click at [673, 162] on span "C3 EJV II LLC - [GEOGRAPHIC_DATA] (ACRE0015694)" at bounding box center [720, 162] width 151 height 6
click at [641, 162] on input "C3 EJV II LLC - [GEOGRAPHIC_DATA] (ACRE0015694)" at bounding box center [637, 162] width 7 height 7
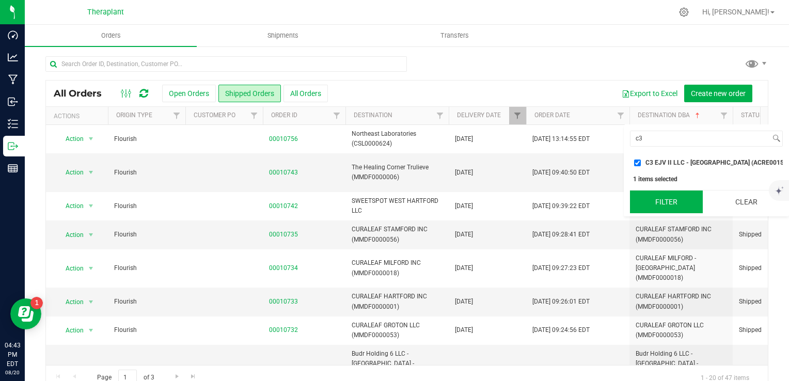
click at [672, 201] on button "Filter" at bounding box center [666, 201] width 73 height 23
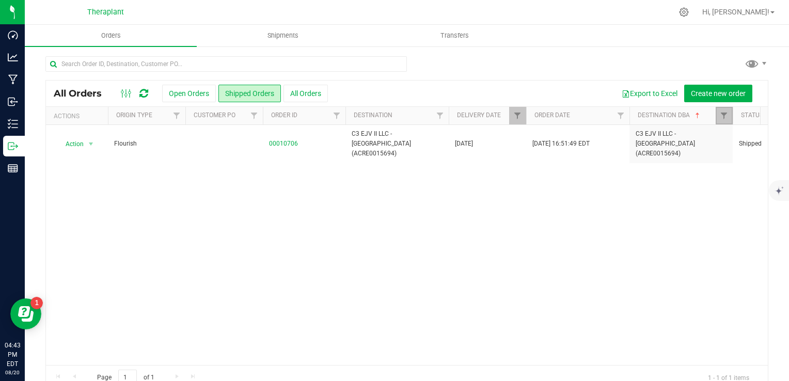
click at [718, 119] on link "Filter" at bounding box center [723, 116] width 17 height 18
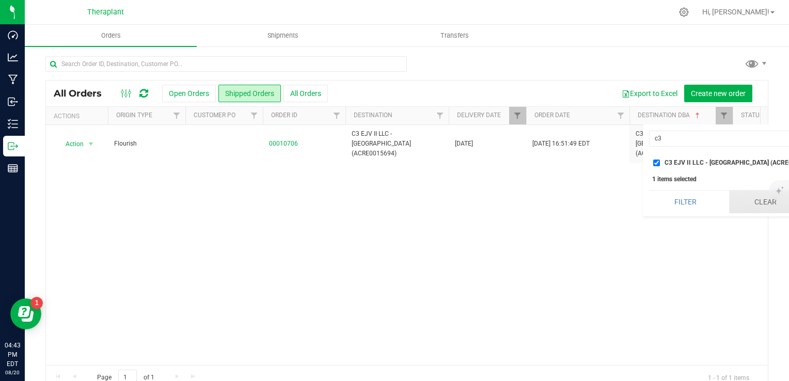
click at [737, 203] on button "Clear" at bounding box center [765, 201] width 73 height 23
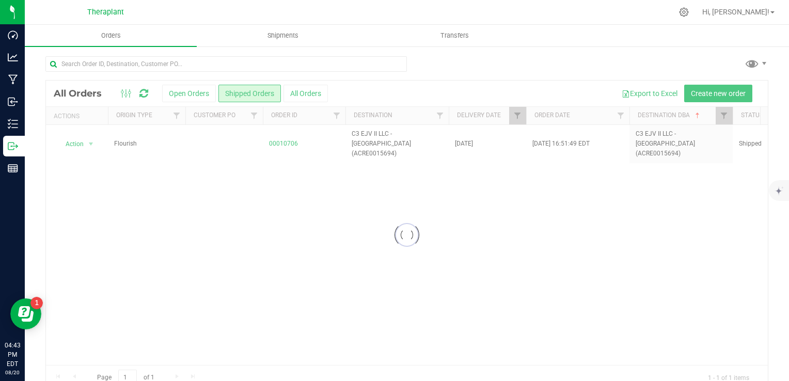
checkbox input "false"
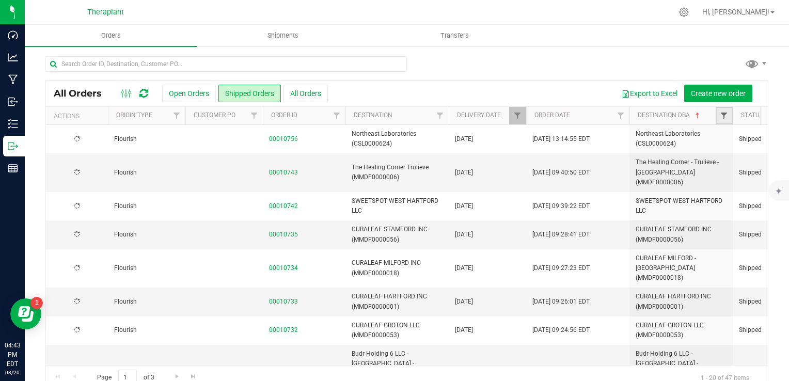
click at [723, 117] on span "Filter" at bounding box center [724, 115] width 8 height 8
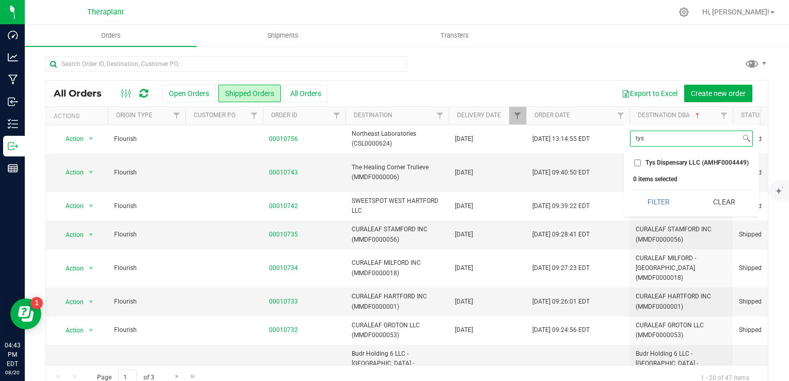
type input "tys"
click at [670, 164] on span "Tys Dispensary LLC (AMHF0004449)" at bounding box center [696, 162] width 103 height 6
click at [641, 164] on input "Tys Dispensary LLC (AMHF0004449)" at bounding box center [637, 162] width 7 height 7
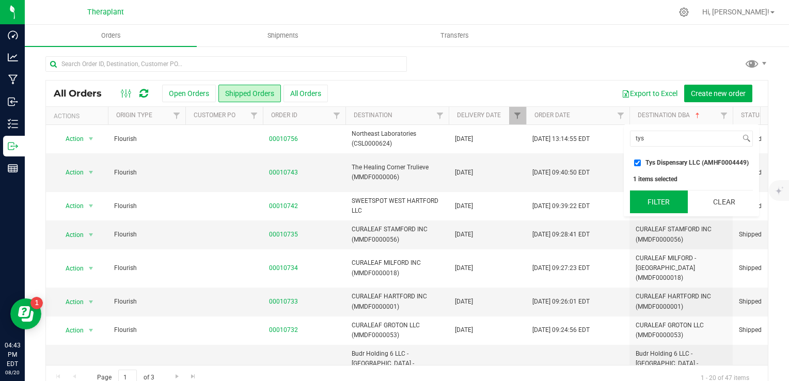
click at [668, 202] on button "Filter" at bounding box center [659, 201] width 58 height 23
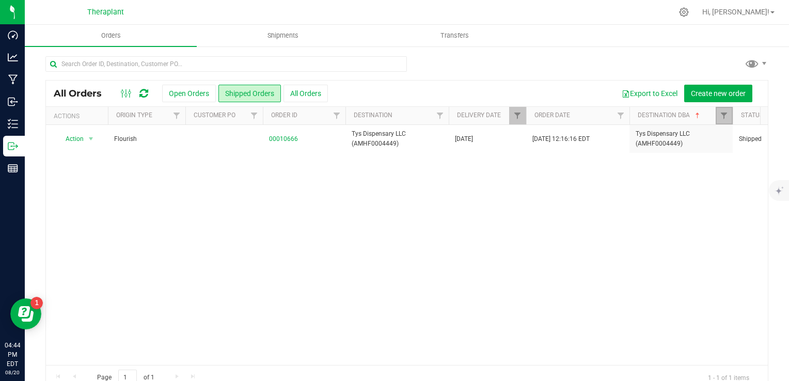
click at [718, 111] on link "Filter" at bounding box center [723, 116] width 17 height 18
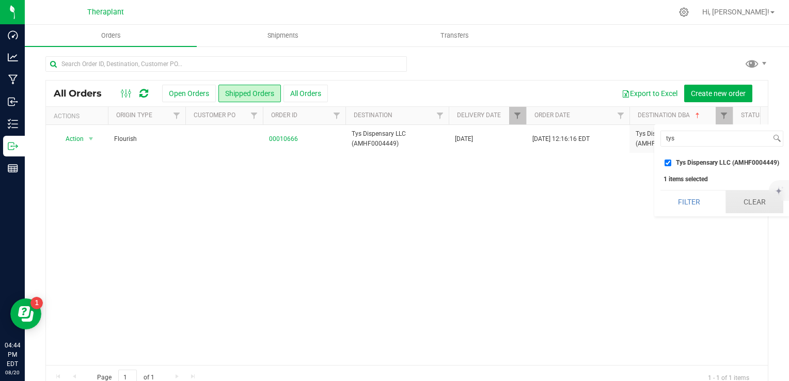
click at [741, 212] on button "Clear" at bounding box center [754, 201] width 58 height 23
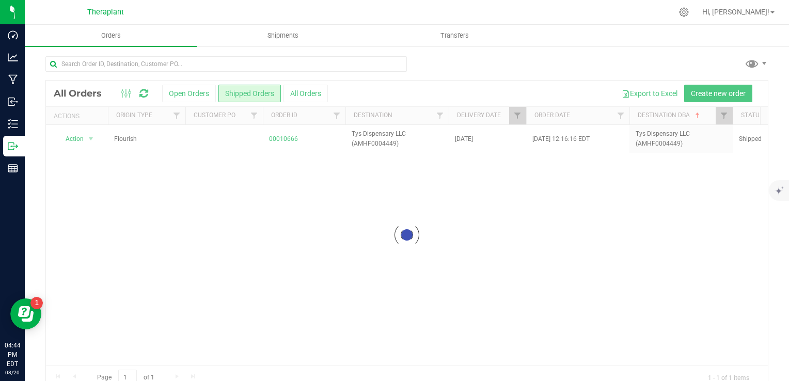
checkbox input "false"
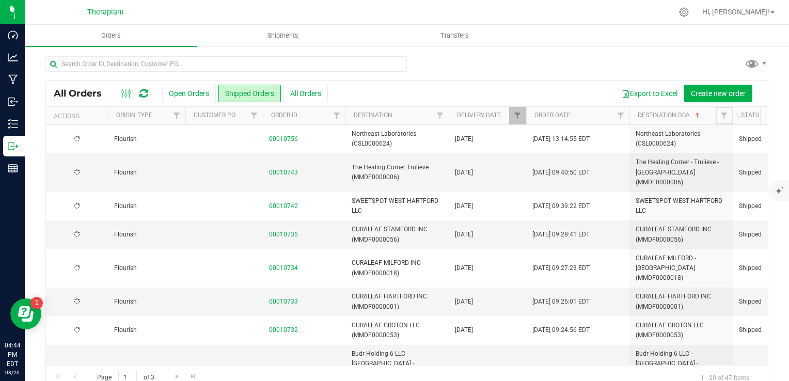
click at [721, 118] on span "Filter" at bounding box center [724, 115] width 8 height 8
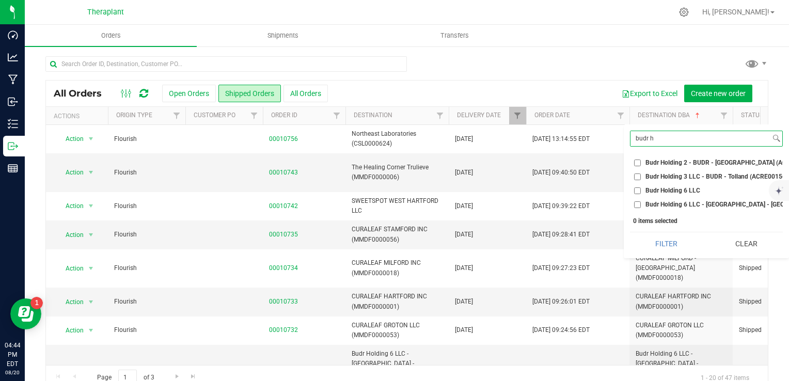
type input "budr h"
click at [667, 201] on span "Budr Holding 6 LLC - [GEOGRAPHIC_DATA] - [GEOGRAPHIC_DATA] (AMHF0008281)" at bounding box center [761, 204] width 233 height 6
click at [641, 201] on input "Budr Holding 6 LLC - [GEOGRAPHIC_DATA] - [GEOGRAPHIC_DATA] (AMHF0008281)" at bounding box center [637, 204] width 7 height 7
checkbox input "true"
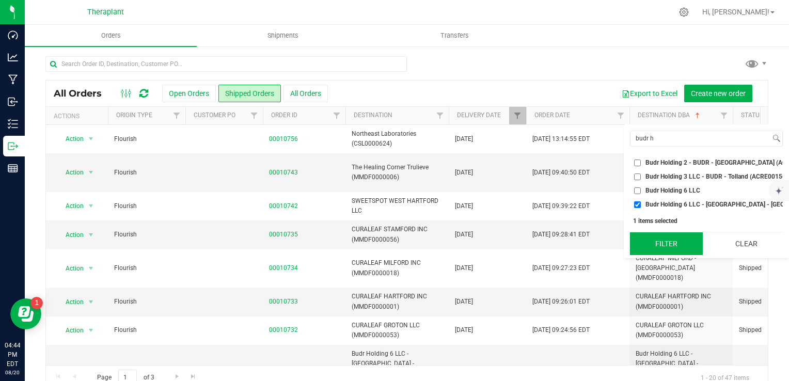
click at [652, 255] on button "Filter" at bounding box center [666, 243] width 73 height 23
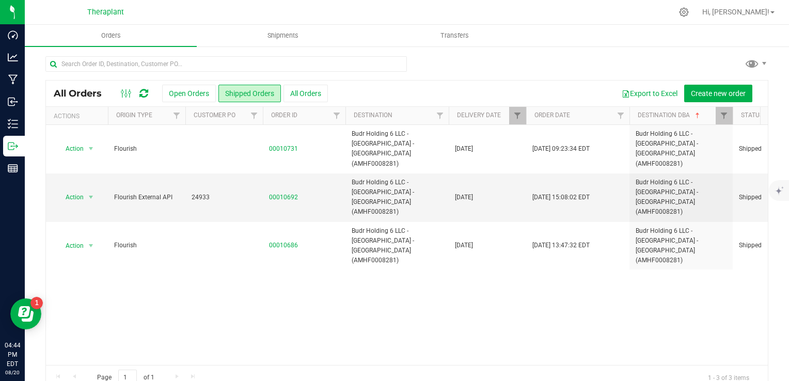
drag, startPoint x: 263, startPoint y: 366, endPoint x: 295, endPoint y: 360, distance: 33.0
click at [295, 360] on div "All Orders Open Orders Shipped Orders All Orders Export to Excel Create new ord…" at bounding box center [406, 235] width 723 height 310
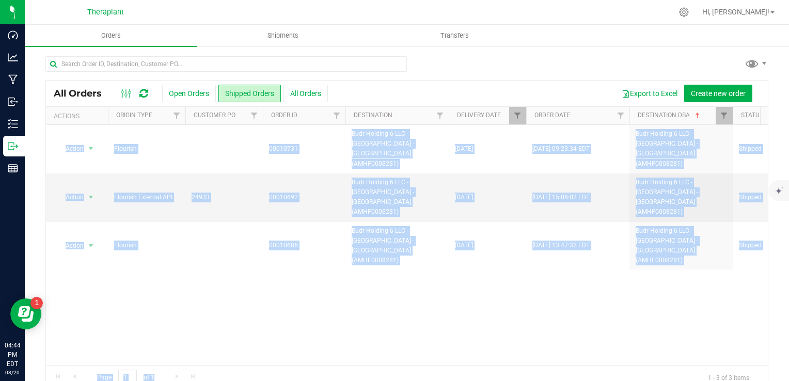
click at [281, 330] on div "Action Action Clone order Mark as fully paid Order audit log Print COAs (single…" at bounding box center [407, 245] width 722 height 240
click at [291, 321] on div "Action Action Clone order Mark as fully paid Order audit log Print COAs (single…" at bounding box center [407, 245] width 722 height 240
click at [302, 348] on div "Action Action Clone order Mark as fully paid Order audit log Print COAs (single…" at bounding box center [407, 245] width 722 height 240
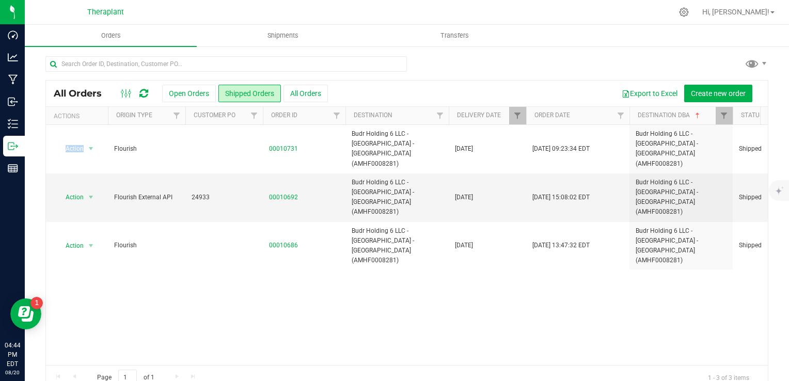
click at [302, 348] on div "Action Action Clone order Mark as fully paid Order audit log Print COAs (single…" at bounding box center [407, 245] width 722 height 240
drag, startPoint x: 721, startPoint y: 118, endPoint x: 713, endPoint y: 119, distance: 8.4
click at [721, 118] on span "Filter" at bounding box center [724, 115] width 8 height 8
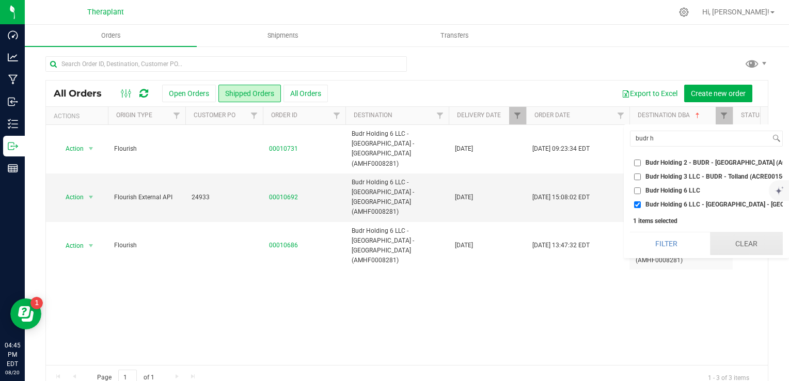
click at [729, 246] on button "Clear" at bounding box center [746, 243] width 73 height 23
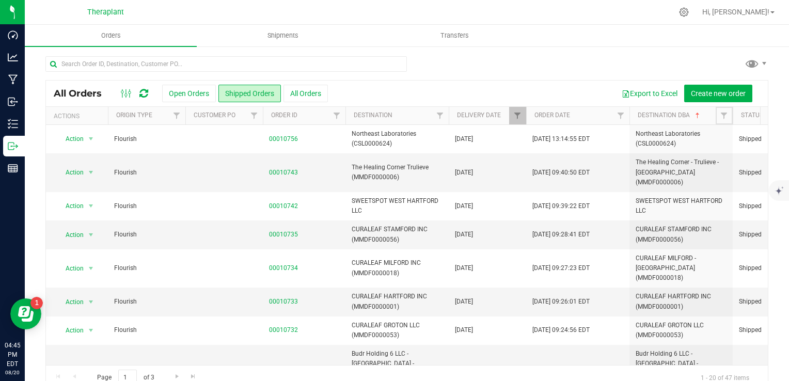
click at [721, 115] on span "Filter" at bounding box center [724, 115] width 8 height 8
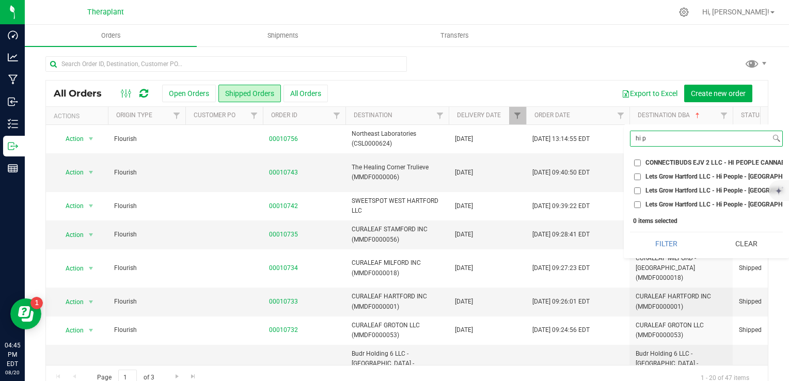
type input "hi p"
click at [692, 160] on span "CONNECTIBUDS EJV 2 LLC - HI PEOPLE CANNABIS MARKET - [GEOGRAPHIC_DATA] (ACRE001…" at bounding box center [787, 162] width 284 height 6
click at [641, 160] on input "CONNECTIBUDS EJV 2 LLC - HI PEOPLE CANNABIS MARKET - [GEOGRAPHIC_DATA] (ACRE001…" at bounding box center [637, 162] width 7 height 7
checkbox input "true"
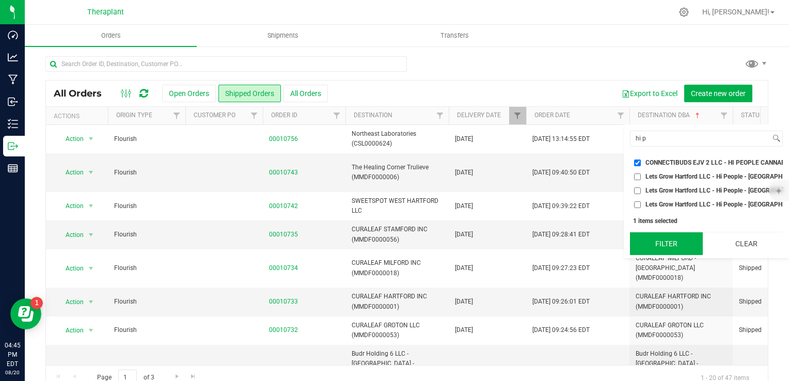
click at [671, 251] on button "Filter" at bounding box center [666, 243] width 73 height 23
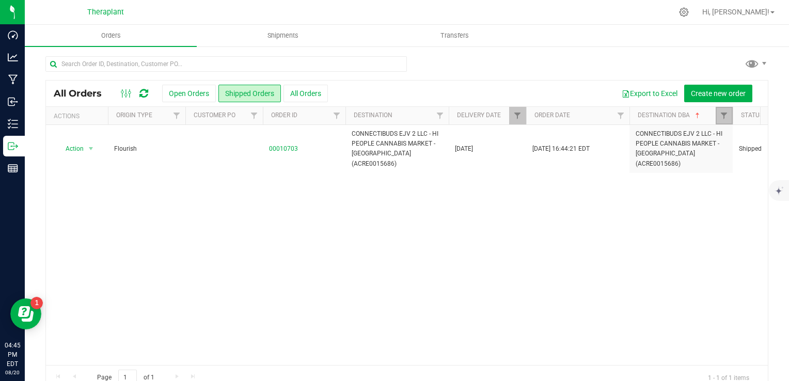
drag, startPoint x: 725, startPoint y: 115, endPoint x: 731, endPoint y: 177, distance: 62.2
click at [725, 116] on span "Filter" at bounding box center [724, 115] width 8 height 8
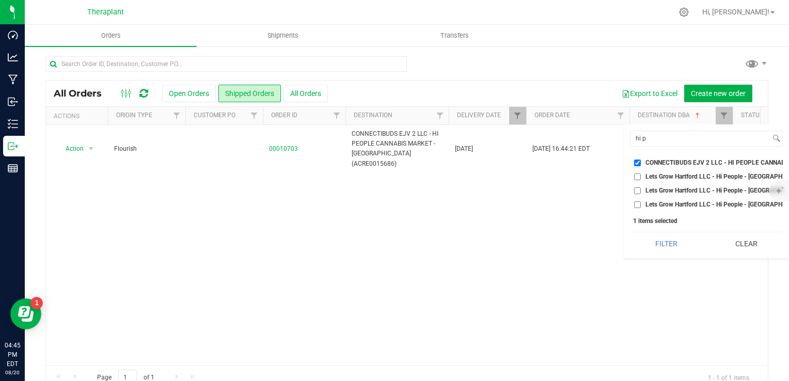
drag, startPoint x: 758, startPoint y: 245, endPoint x: 746, endPoint y: 143, distance: 101.8
click at [757, 245] on button "Clear" at bounding box center [746, 243] width 73 height 23
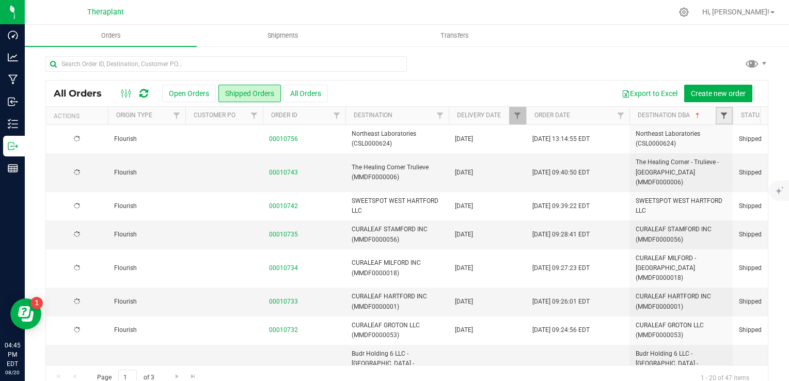
click at [721, 116] on span "Filter" at bounding box center [724, 115] width 8 height 8
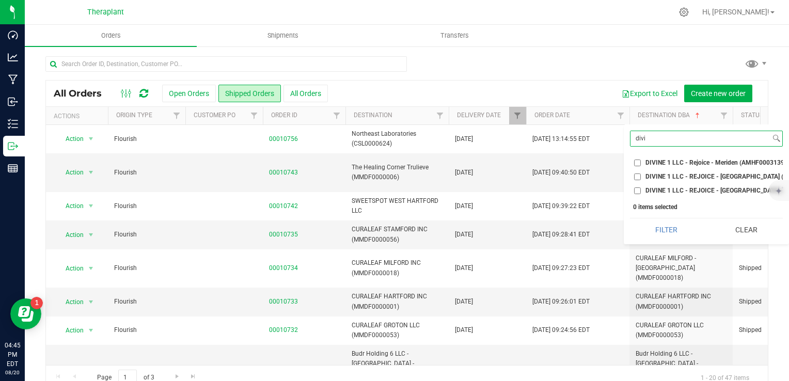
type input "divi"
click at [696, 189] on span "DIVINE 1 LLC - REJOICE - [GEOGRAPHIC_DATA] ([GEOGRAPHIC_DATA]0008896)" at bounding box center [757, 190] width 225 height 6
click at [641, 189] on input "DIVINE 1 LLC - REJOICE - [GEOGRAPHIC_DATA] ([GEOGRAPHIC_DATA]0008896)" at bounding box center [637, 190] width 7 height 7
checkbox input "true"
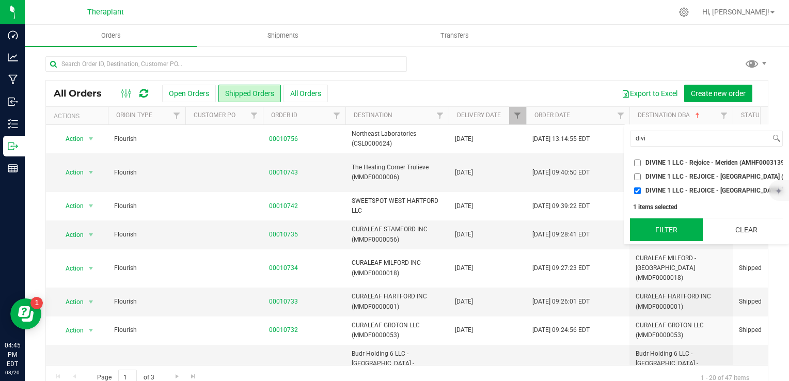
click at [673, 241] on button "Filter" at bounding box center [666, 229] width 73 height 23
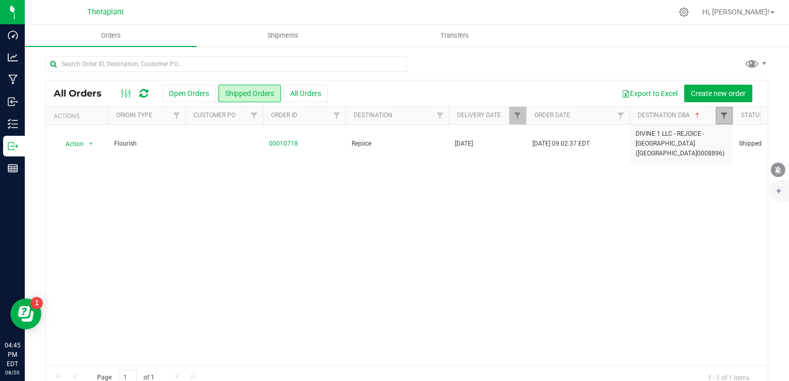
click at [722, 118] on span "Filter" at bounding box center [724, 115] width 8 height 8
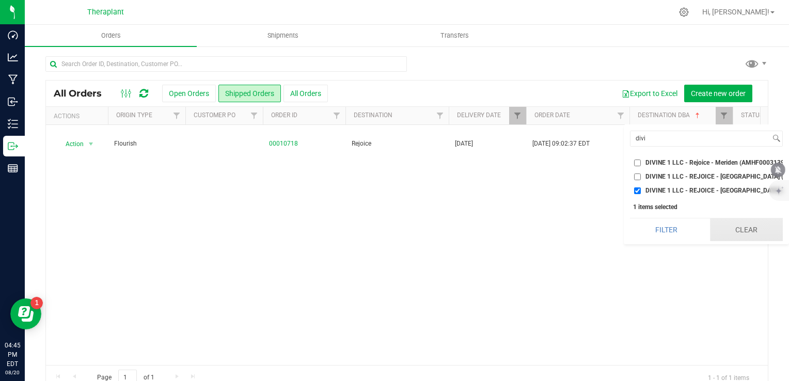
click at [744, 234] on button "Clear" at bounding box center [746, 229] width 73 height 23
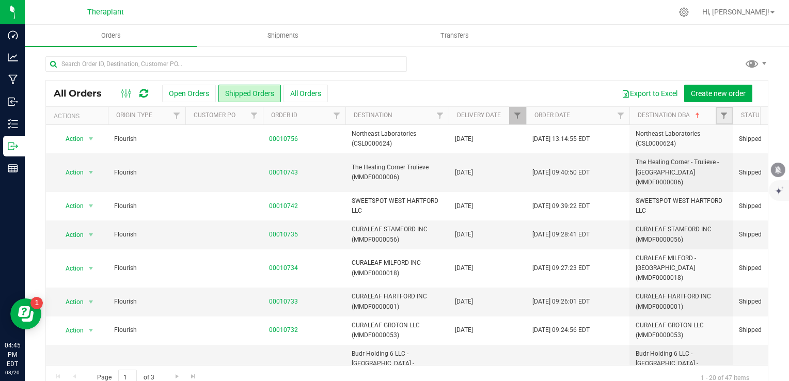
click at [718, 115] on link "Filter" at bounding box center [723, 116] width 17 height 18
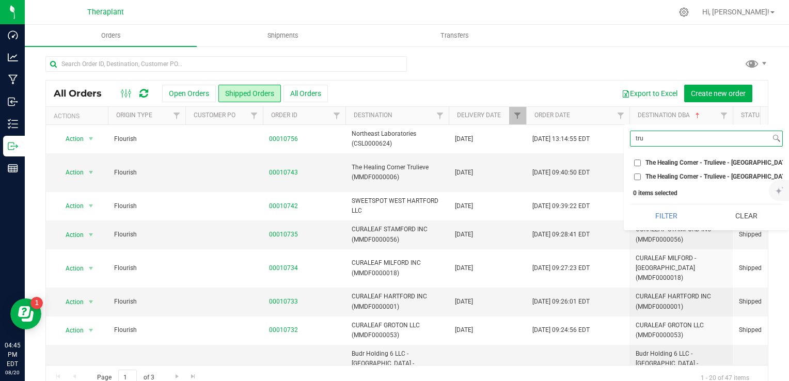
type input "tru"
click at [699, 162] on span "The Healing Corner - Trulieve - [GEOGRAPHIC_DATA] (AMHF0008263)" at bounding box center [742, 162] width 194 height 6
click at [641, 162] on input "The Healing Corner - Trulieve - [GEOGRAPHIC_DATA] (AMHF0008263)" at bounding box center [637, 162] width 7 height 7
checkbox input "true"
click at [693, 179] on span "The Healing Corner - Trulieve - [GEOGRAPHIC_DATA] (MMDF0000006)" at bounding box center [742, 176] width 195 height 6
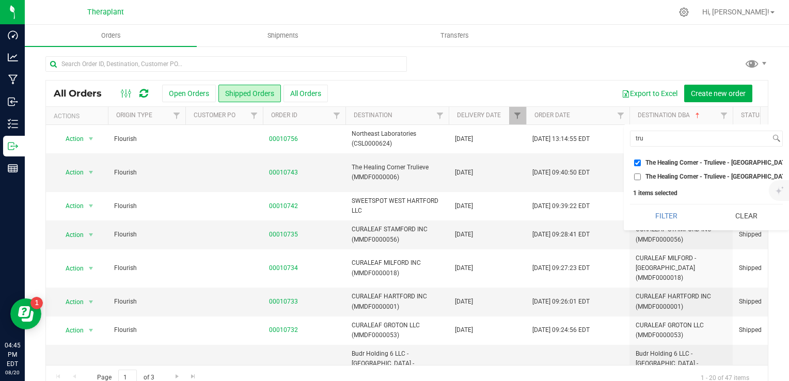
click at [641, 179] on input "The Healing Corner - Trulieve - [GEOGRAPHIC_DATA] (MMDF0000006)" at bounding box center [637, 176] width 7 height 7
checkbox input "true"
click at [671, 225] on button "Filter" at bounding box center [666, 215] width 73 height 23
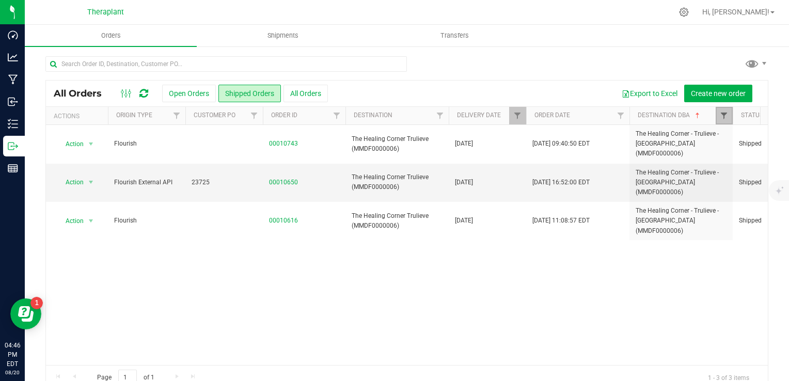
click at [721, 115] on span "Filter" at bounding box center [724, 115] width 8 height 8
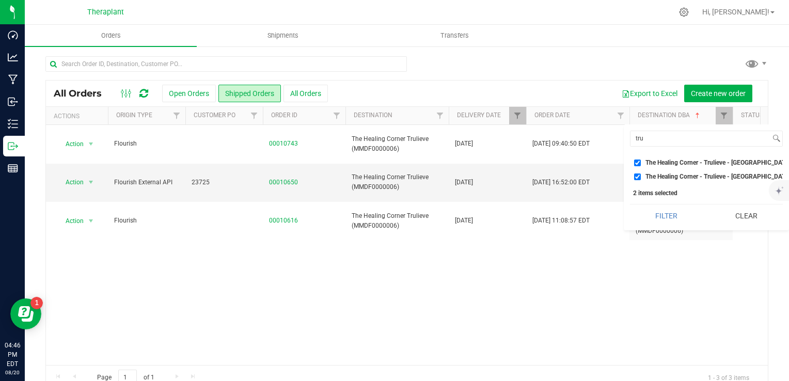
drag, startPoint x: 726, startPoint y: 223, endPoint x: 726, endPoint y: 161, distance: 62.5
click at [726, 223] on button "Clear" at bounding box center [746, 215] width 73 height 23
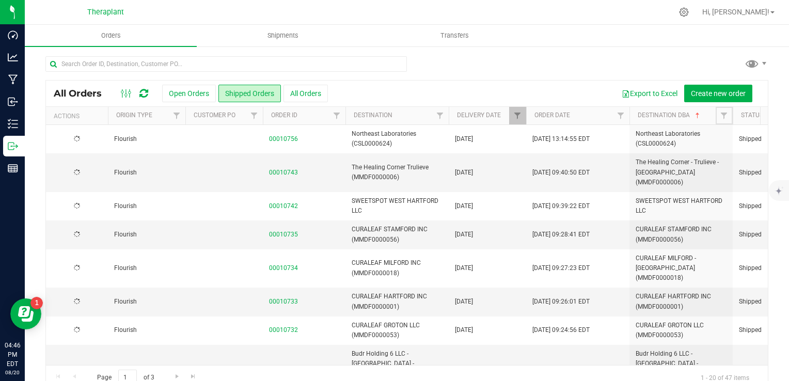
click at [725, 119] on span "Filter" at bounding box center [724, 115] width 8 height 8
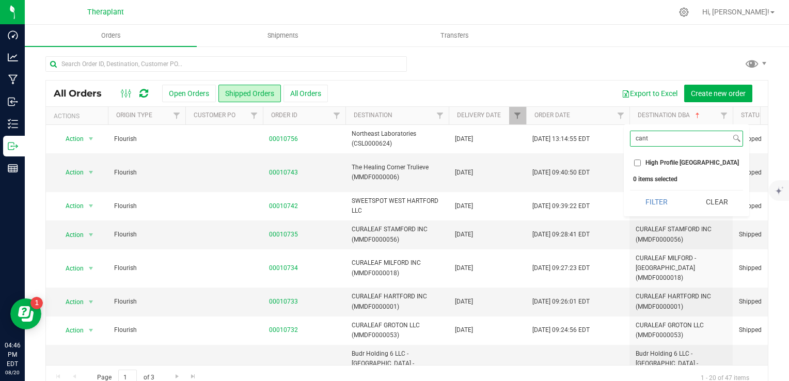
type input "cant"
click at [688, 162] on span "High Profile [GEOGRAPHIC_DATA]" at bounding box center [691, 162] width 93 height 6
click at [641, 162] on input "High Profile [GEOGRAPHIC_DATA]" at bounding box center [637, 162] width 7 height 7
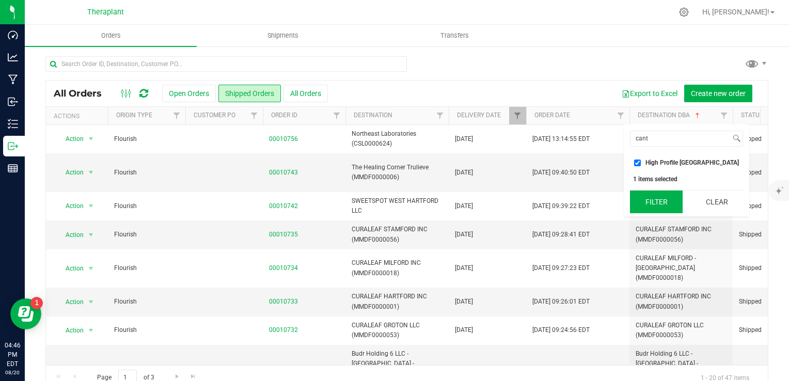
click at [667, 203] on button "Filter" at bounding box center [656, 201] width 53 height 23
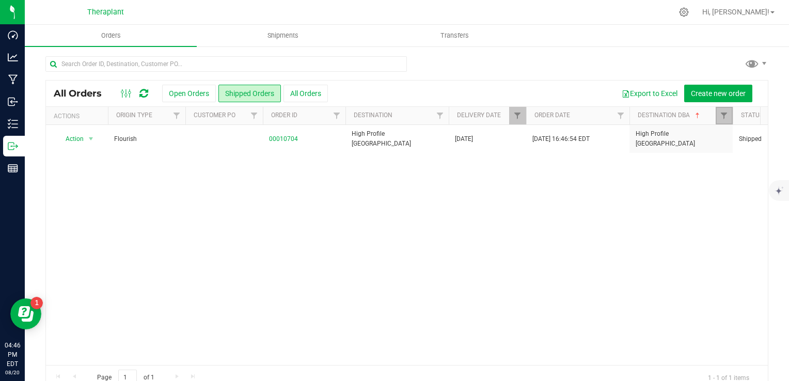
drag, startPoint x: 723, startPoint y: 115, endPoint x: 714, endPoint y: 133, distance: 19.4
click at [723, 116] on span "Filter" at bounding box center [724, 115] width 8 height 8
click at [761, 201] on button "Clear" at bounding box center [762, 201] width 53 height 23
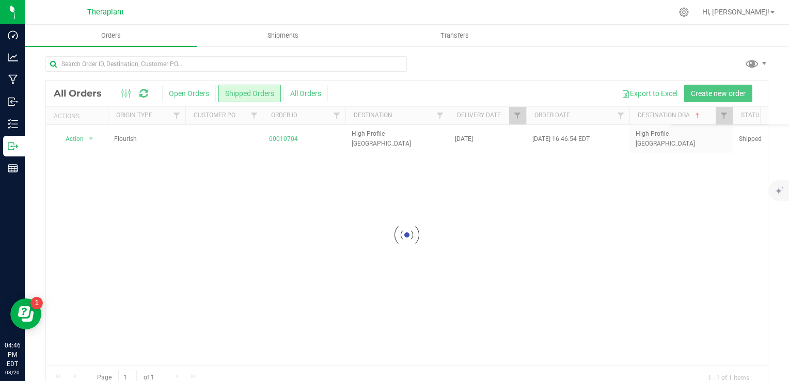
checkbox input "false"
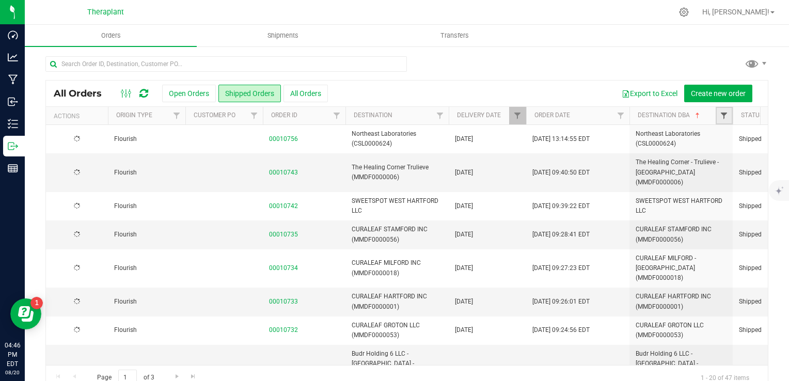
click at [723, 116] on span "Filter" at bounding box center [724, 115] width 8 height 8
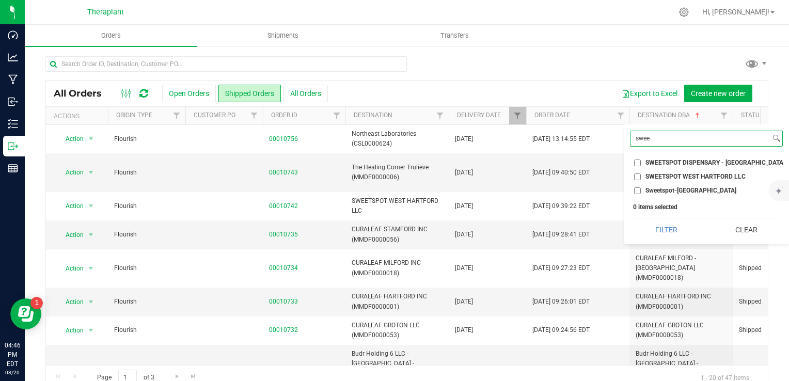
type input "swee"
click at [684, 160] on span "SWEETSPOT DISPENSARY - [GEOGRAPHIC_DATA] (AMHF0008284)" at bounding box center [739, 162] width 188 height 6
click at [641, 160] on input "SWEETSPOT DISPENSARY - [GEOGRAPHIC_DATA] (AMHF0008284)" at bounding box center [637, 162] width 7 height 7
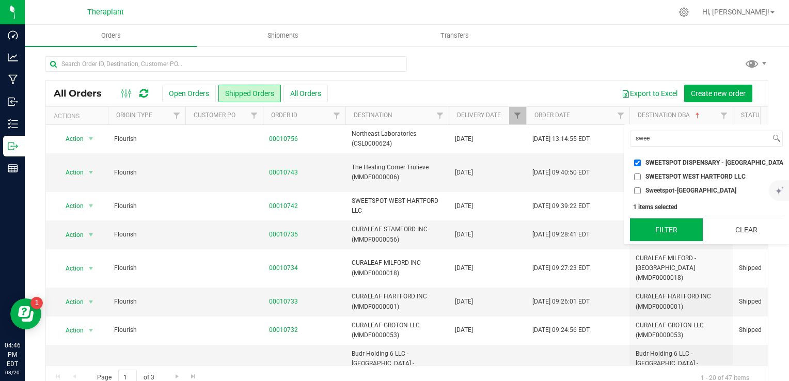
click at [665, 235] on button "Filter" at bounding box center [666, 229] width 73 height 23
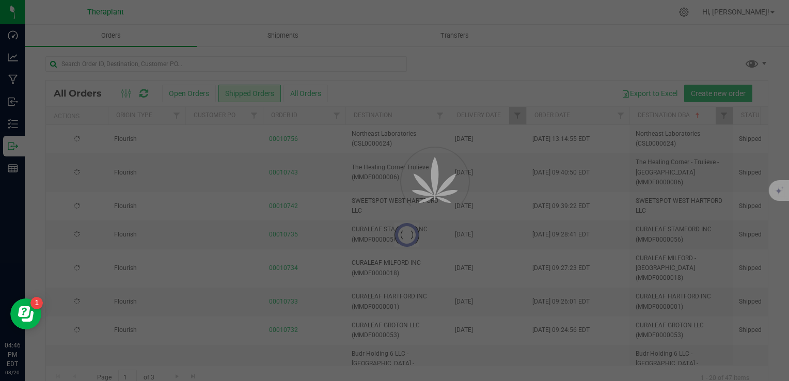
checkbox input "true"
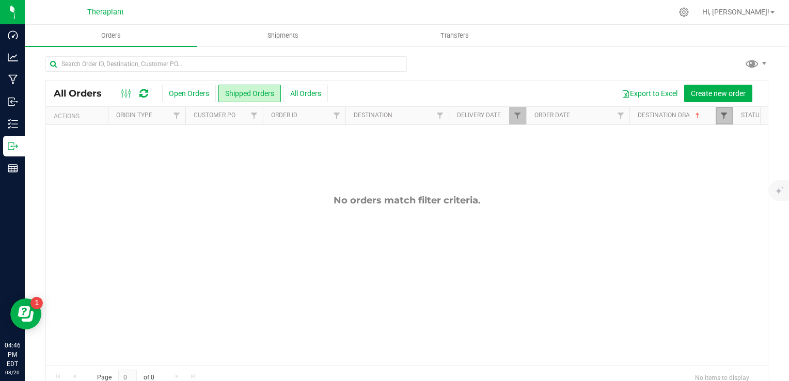
click at [727, 117] on span "Filter" at bounding box center [724, 115] width 8 height 8
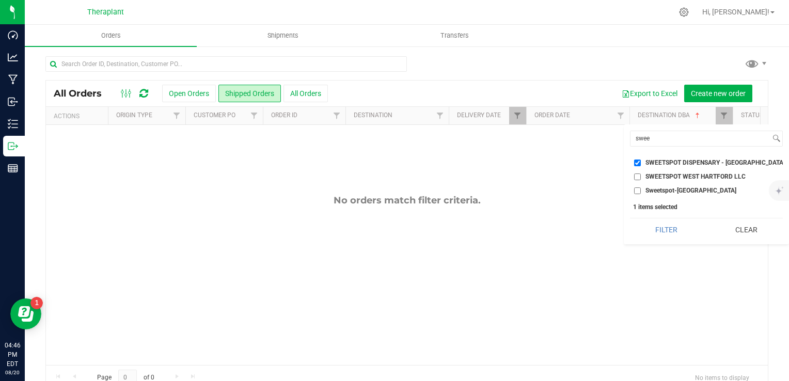
click at [674, 174] on span "SWEETSPOT WEST HARTFORD LLC" at bounding box center [695, 176] width 100 height 6
click at [641, 174] on input "SWEETSPOT WEST HARTFORD LLC" at bounding box center [637, 176] width 7 height 7
checkbox input "true"
click at [676, 162] on span "SWEETSPOT DISPENSARY - [GEOGRAPHIC_DATA] (AMHF0008284)" at bounding box center [739, 162] width 188 height 6
click at [641, 162] on input "SWEETSPOT DISPENSARY - [GEOGRAPHIC_DATA] (AMHF0008284)" at bounding box center [637, 162] width 7 height 7
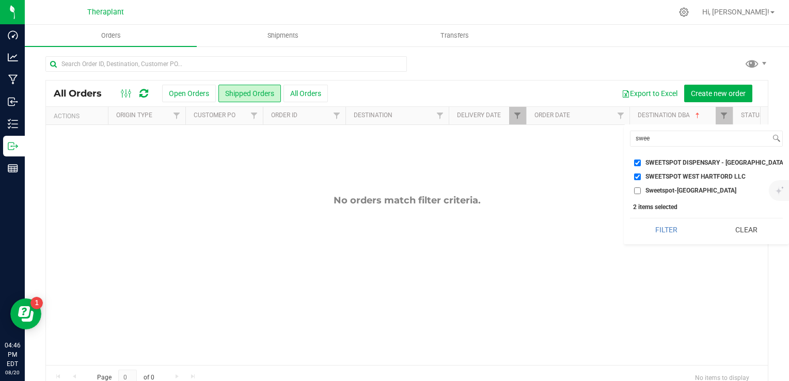
checkbox input "false"
click at [659, 235] on button "Filter" at bounding box center [666, 229] width 73 height 23
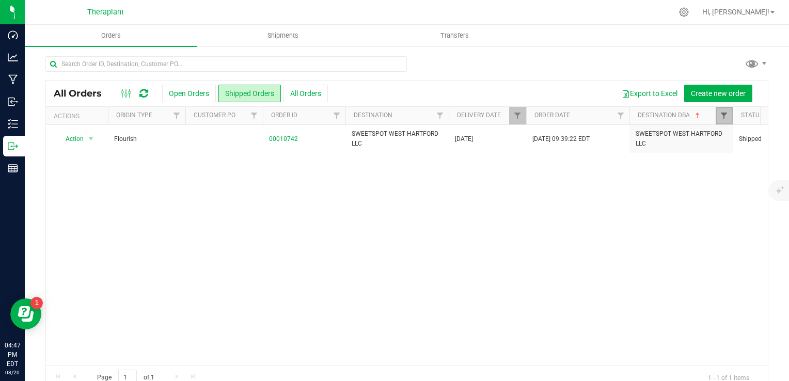
click at [722, 115] on span "Filter" at bounding box center [724, 115] width 8 height 8
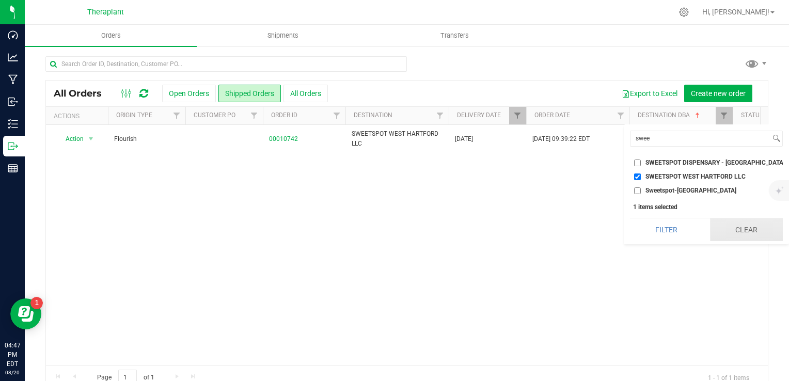
click at [751, 233] on button "Clear" at bounding box center [746, 229] width 73 height 23
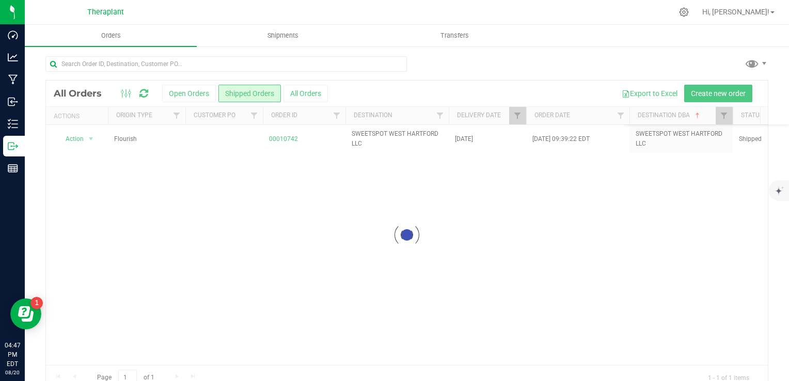
checkbox input "false"
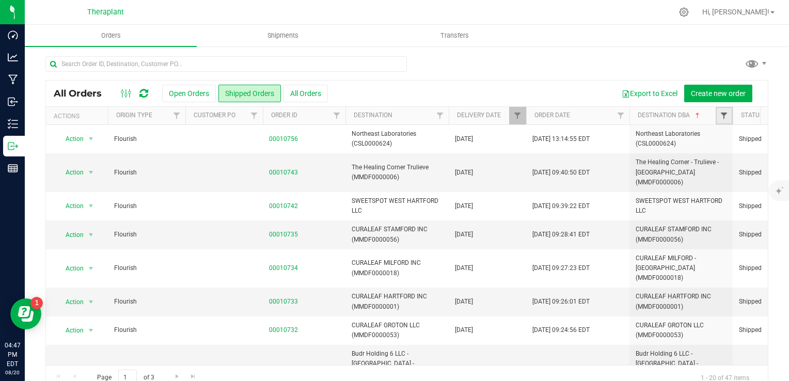
click at [725, 114] on span "Filter" at bounding box center [724, 115] width 8 height 8
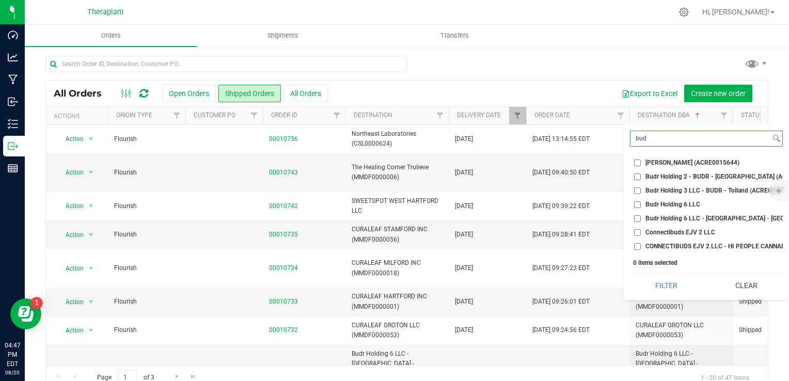
type input "bud"
click at [661, 175] on span "Budr Holding 2 - BUDR - [GEOGRAPHIC_DATA] (ACRE0015670)" at bounding box center [733, 176] width 176 height 6
click at [641, 175] on input "Budr Holding 2 - BUDR - [GEOGRAPHIC_DATA] (ACRE0015670)" at bounding box center [637, 176] width 7 height 7
checkbox input "true"
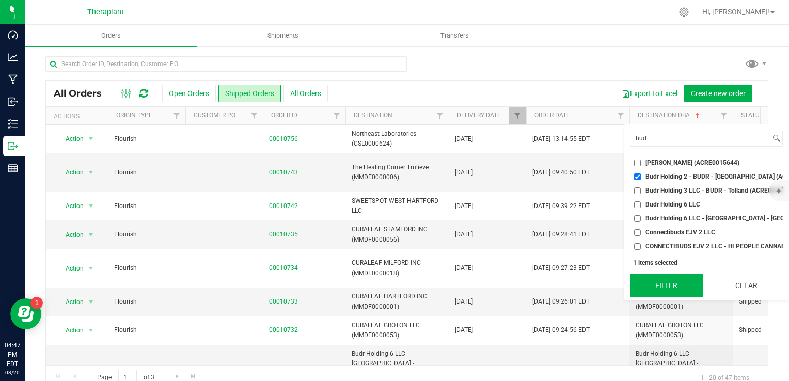
click at [659, 294] on button "Filter" at bounding box center [666, 285] width 73 height 23
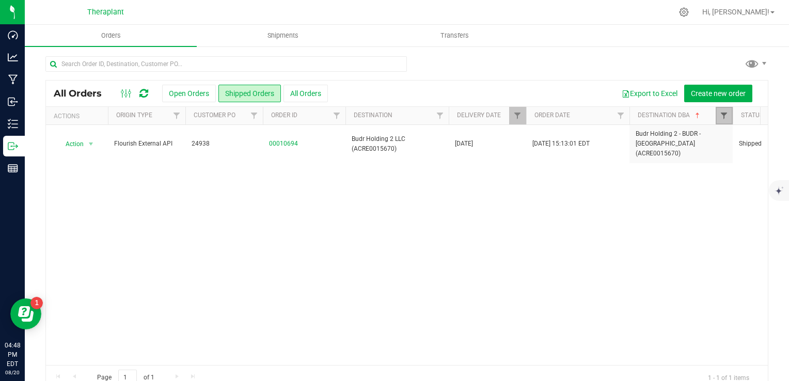
click at [723, 113] on span "Filter" at bounding box center [724, 115] width 8 height 8
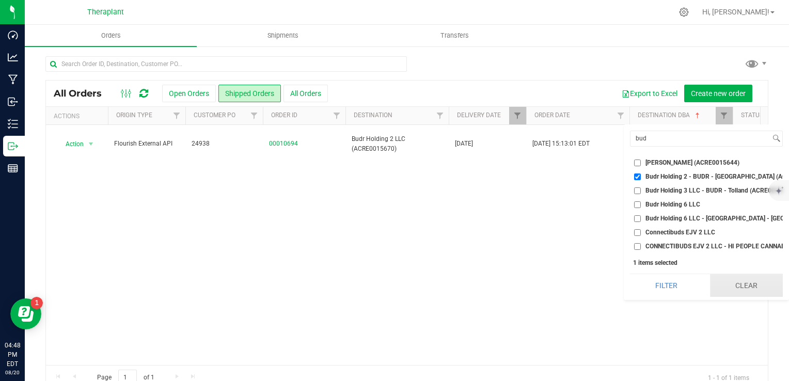
click at [758, 294] on button "Clear" at bounding box center [746, 285] width 73 height 23
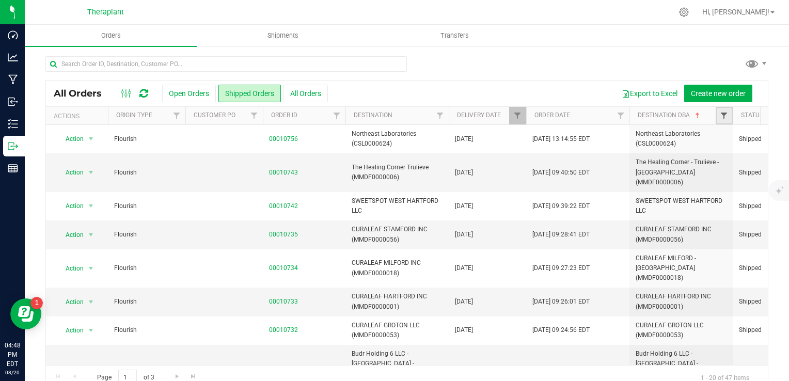
click at [723, 119] on span "Filter" at bounding box center [724, 115] width 8 height 8
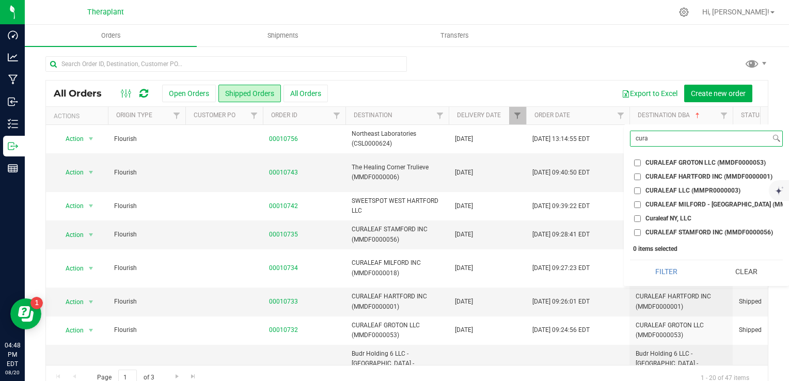
type input "cura"
click at [711, 176] on span "CURALEAF HARTFORD INC (MMDF0000001)" at bounding box center [708, 176] width 127 height 6
click at [641, 176] on input "CURALEAF HARTFORD INC (MMDF0000001)" at bounding box center [637, 176] width 7 height 7
checkbox input "true"
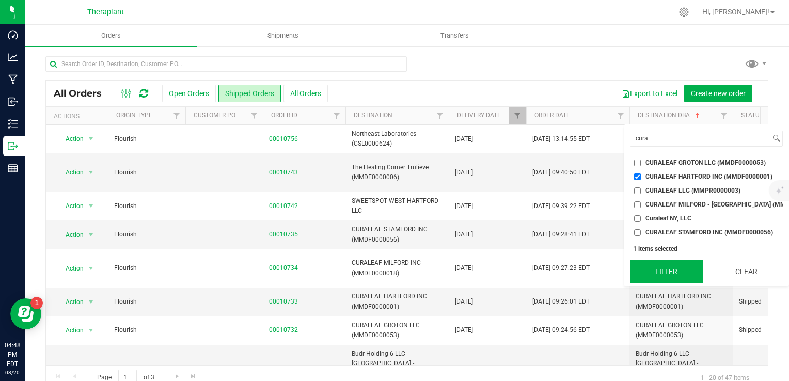
click at [672, 270] on button "Filter" at bounding box center [666, 271] width 73 height 23
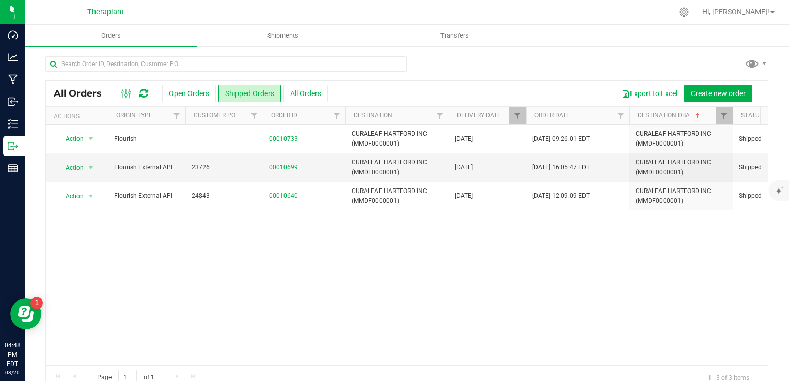
drag, startPoint x: 214, startPoint y: 354, endPoint x: 349, endPoint y: 357, distance: 134.8
click at [349, 357] on div "Action Action Clone order Mark as fully paid Order audit log Print COAs (single…" at bounding box center [407, 245] width 722 height 240
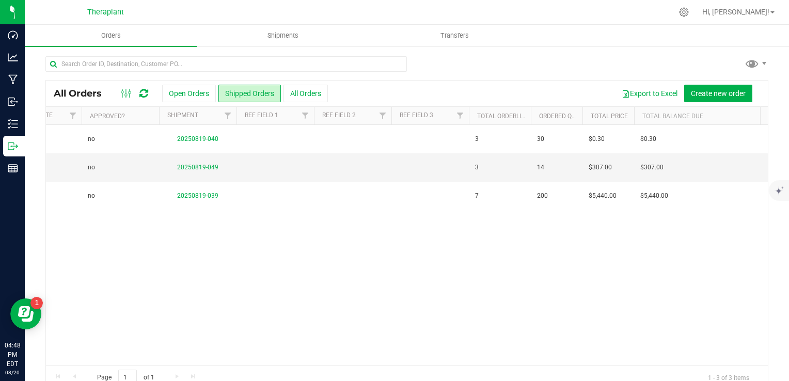
scroll to position [0, 725]
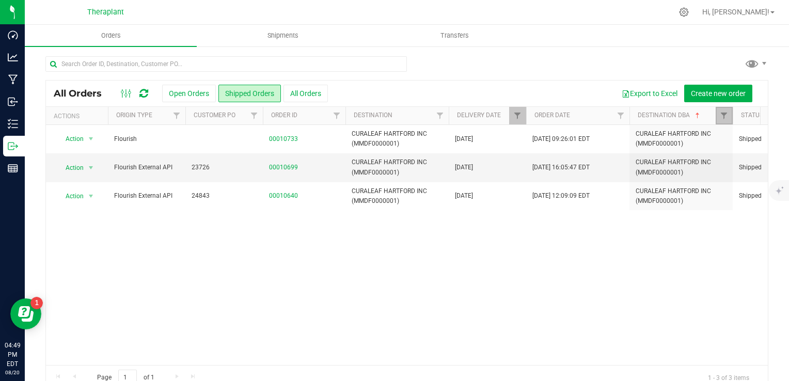
click at [728, 117] on link "Filter" at bounding box center [723, 116] width 17 height 18
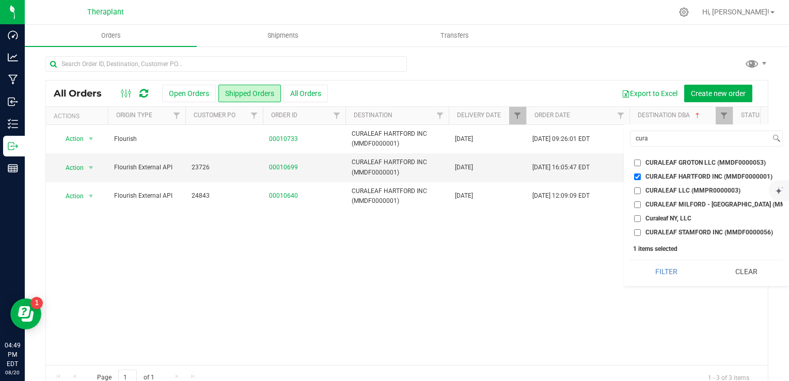
drag, startPoint x: 741, startPoint y: 283, endPoint x: 692, endPoint y: 201, distance: 95.6
click at [741, 283] on button "Clear" at bounding box center [746, 271] width 73 height 23
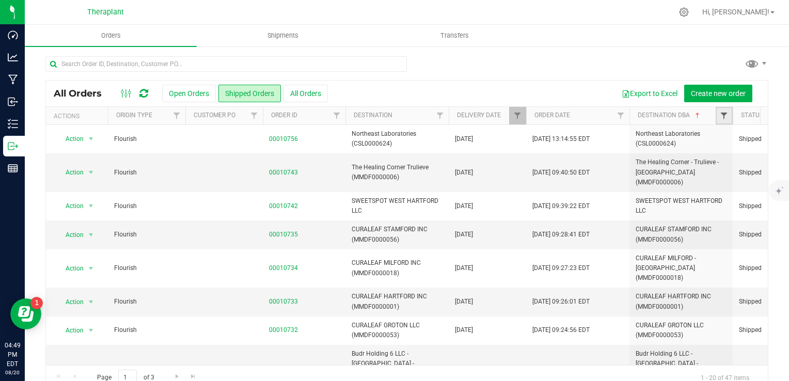
click at [723, 116] on span "Filter" at bounding box center [724, 115] width 8 height 8
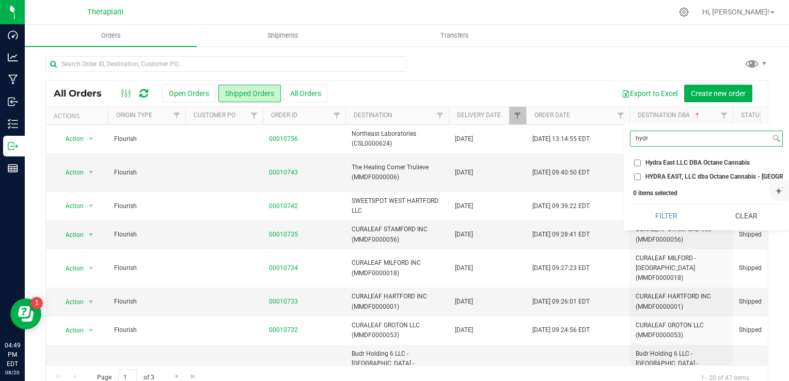
type input "hydr"
click at [706, 162] on span "Hydra East LLC DBA Octane Cannabis" at bounding box center [697, 162] width 104 height 6
click at [641, 162] on input "Hydra East LLC DBA Octane Cannabis" at bounding box center [637, 162] width 7 height 7
checkbox input "true"
click at [698, 179] on span "HYDRA EAST, LLC dba Octane Cannabis - [GEOGRAPHIC_DATA] (ACRE0014886)" at bounding box center [756, 176] width 222 height 6
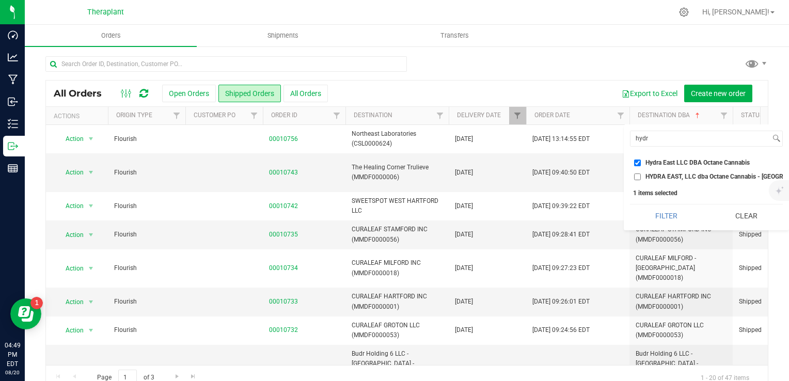
click at [641, 179] on input "HYDRA EAST, LLC dba Octane Cannabis - [GEOGRAPHIC_DATA] (ACRE0014886)" at bounding box center [637, 176] width 7 height 7
checkbox input "true"
click at [675, 221] on button "Filter" at bounding box center [666, 215] width 73 height 23
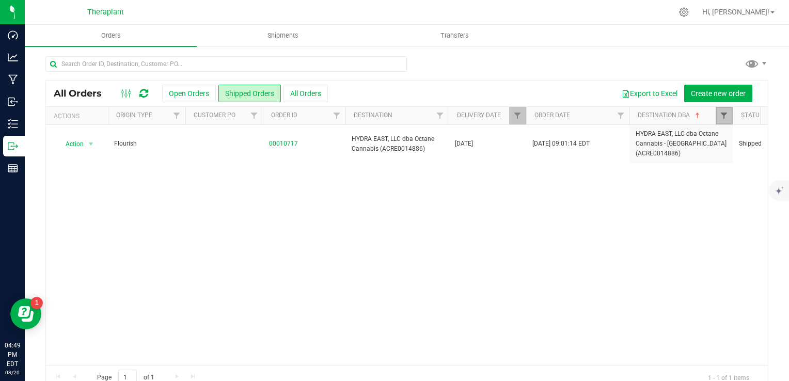
click at [728, 113] on link "Filter" at bounding box center [723, 116] width 17 height 18
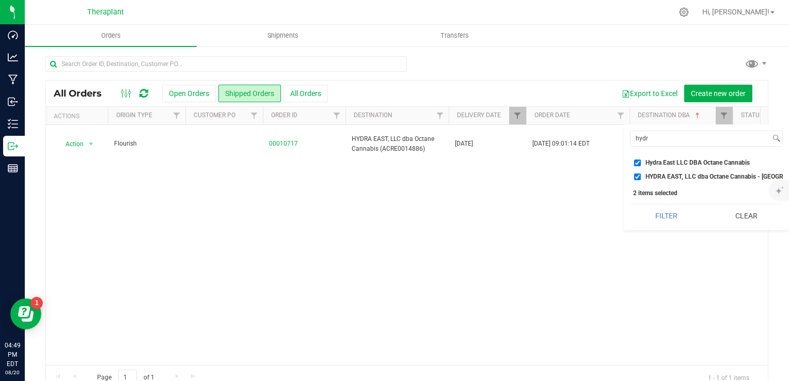
drag, startPoint x: 752, startPoint y: 230, endPoint x: 729, endPoint y: 155, distance: 78.6
click at [750, 227] on button "Clear" at bounding box center [746, 215] width 73 height 23
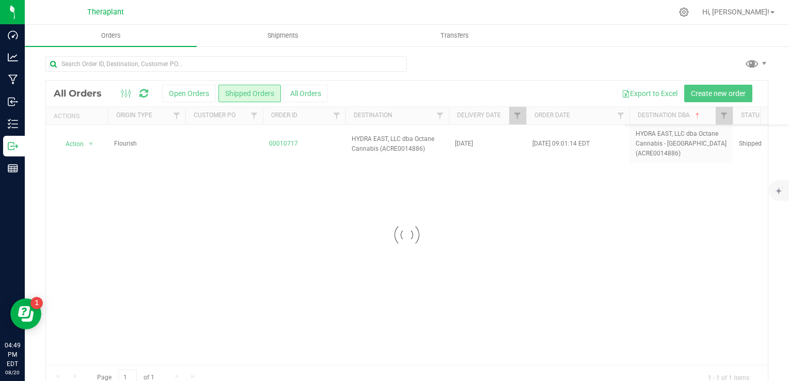
checkbox input "false"
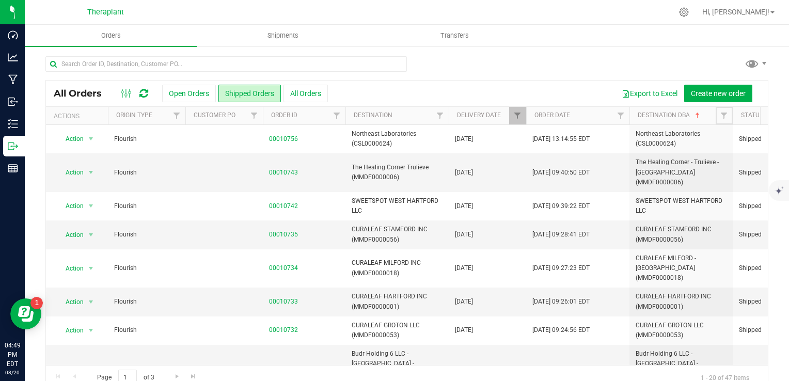
click at [726, 117] on span "Filter" at bounding box center [724, 115] width 8 height 8
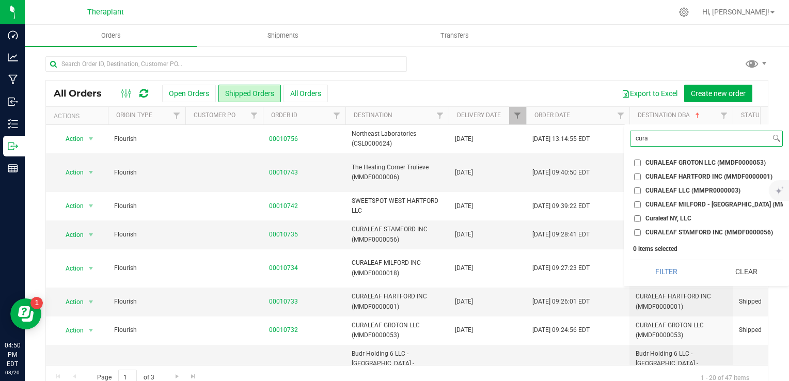
type input "cura"
click at [683, 204] on span "CURALEAF MILFORD - [GEOGRAPHIC_DATA] (MMDF0000018)" at bounding box center [732, 204] width 175 height 6
click at [641, 204] on input "CURALEAF MILFORD - [GEOGRAPHIC_DATA] (MMDF0000018)" at bounding box center [637, 204] width 7 height 7
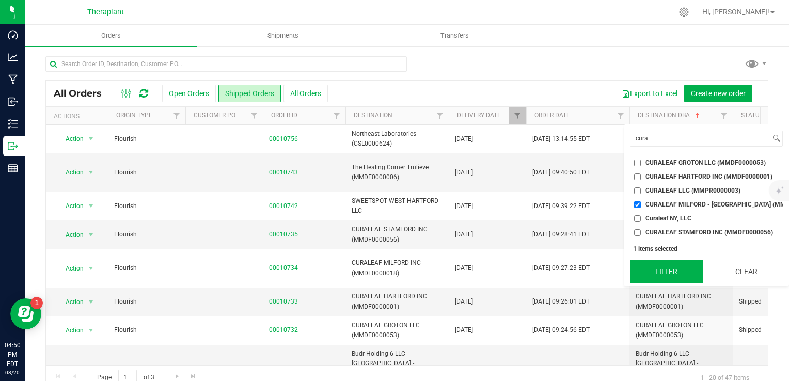
click at [667, 270] on button "Filter" at bounding box center [666, 271] width 73 height 23
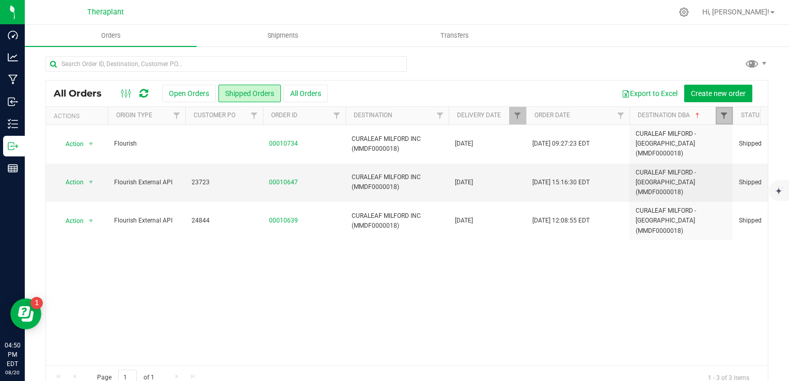
click at [727, 119] on span "Filter" at bounding box center [724, 115] width 8 height 8
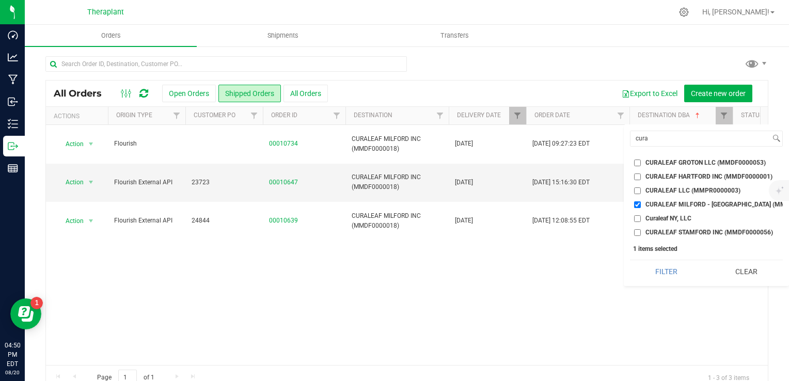
drag, startPoint x: 730, startPoint y: 280, endPoint x: 691, endPoint y: 188, distance: 99.6
click at [730, 278] on button "Clear" at bounding box center [746, 271] width 73 height 23
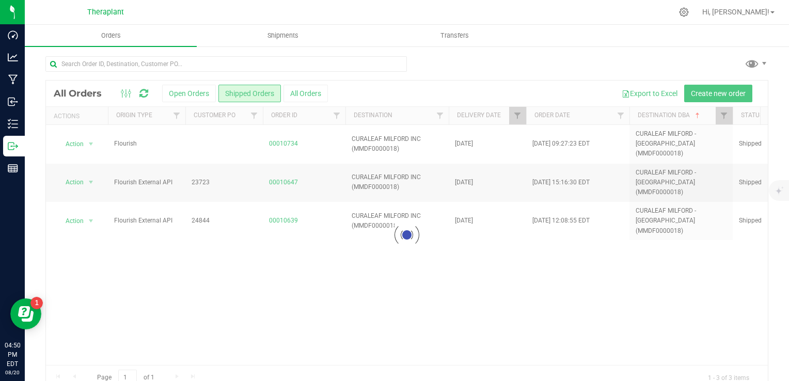
checkbox input "false"
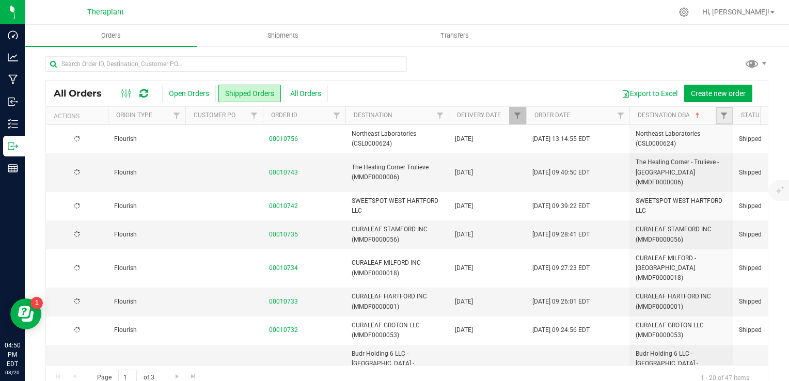
click at [718, 117] on link "Filter" at bounding box center [723, 116] width 17 height 18
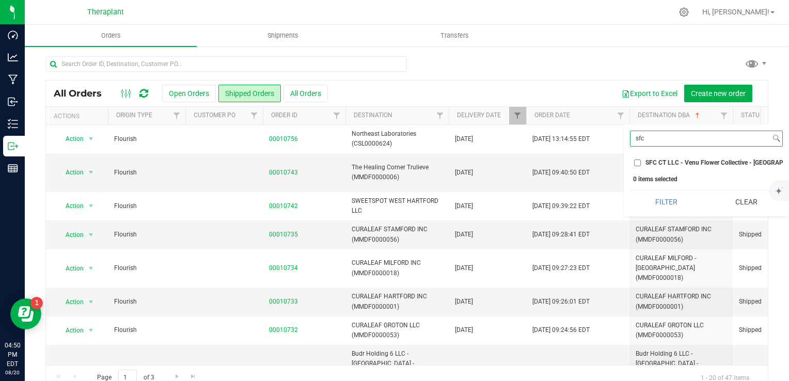
type input "sfc"
click at [674, 159] on span "SFC CT LLC - Venu Flower Collective - [GEOGRAPHIC_DATA] (ACRE0015659)" at bounding box center [752, 162] width 214 height 6
click at [641, 159] on input "SFC CT LLC - Venu Flower Collective - [GEOGRAPHIC_DATA] (ACRE0015659)" at bounding box center [637, 162] width 7 height 7
checkbox input "true"
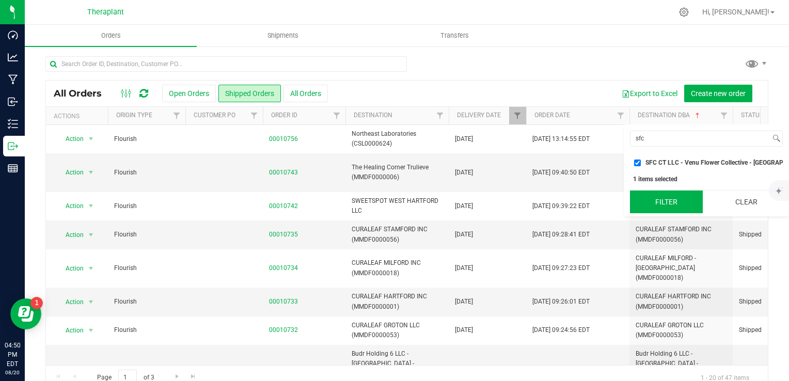
drag, startPoint x: 671, startPoint y: 216, endPoint x: 664, endPoint y: 210, distance: 8.8
click at [671, 213] on button "Filter" at bounding box center [666, 201] width 73 height 23
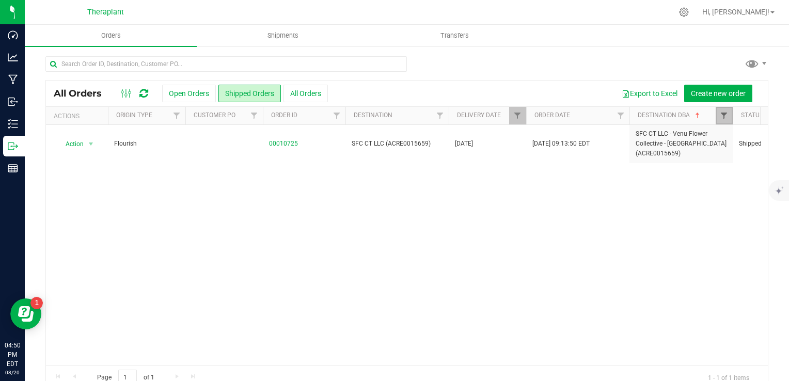
click at [721, 119] on span "Filter" at bounding box center [724, 115] width 8 height 8
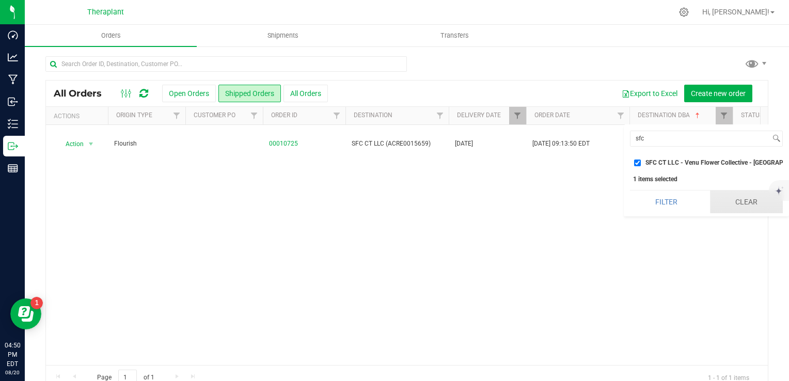
click at [732, 210] on button "Clear" at bounding box center [746, 201] width 73 height 23
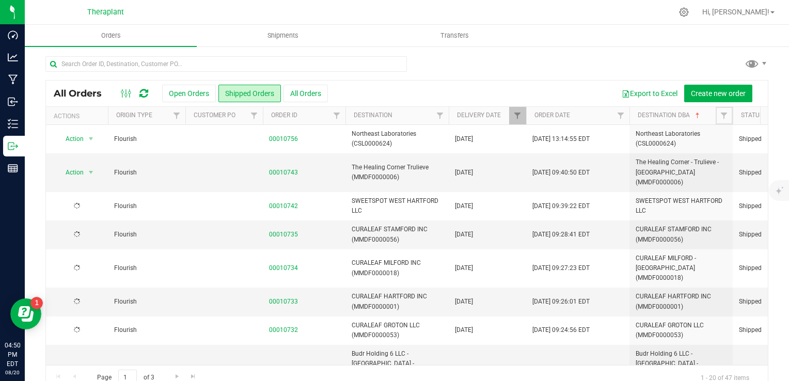
click at [726, 114] on span "Filter" at bounding box center [724, 115] width 8 height 8
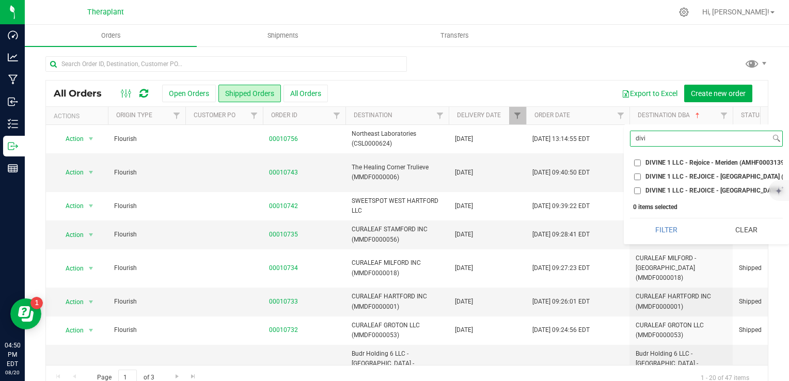
type input "divi"
click at [688, 162] on span "DIVINE 1 LLC - Rejoice - Meriden (AMHF0003139)" at bounding box center [715, 162] width 141 height 6
click at [641, 162] on input "DIVINE 1 LLC - Rejoice - Meriden (AMHF0003139)" at bounding box center [637, 162] width 7 height 7
checkbox input "true"
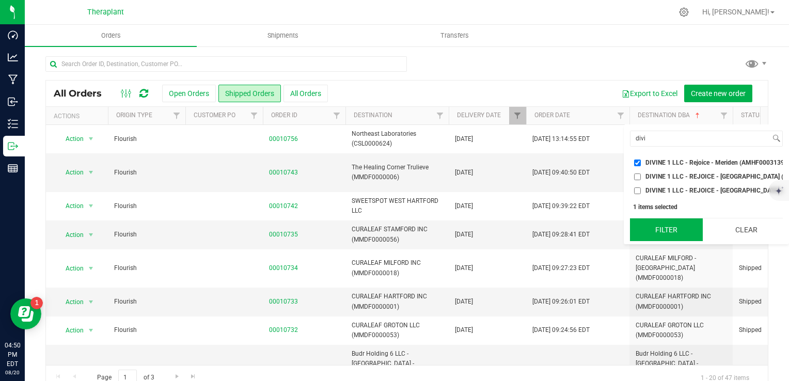
click at [679, 239] on button "Filter" at bounding box center [666, 229] width 73 height 23
